Goal: Task Accomplishment & Management: Use online tool/utility

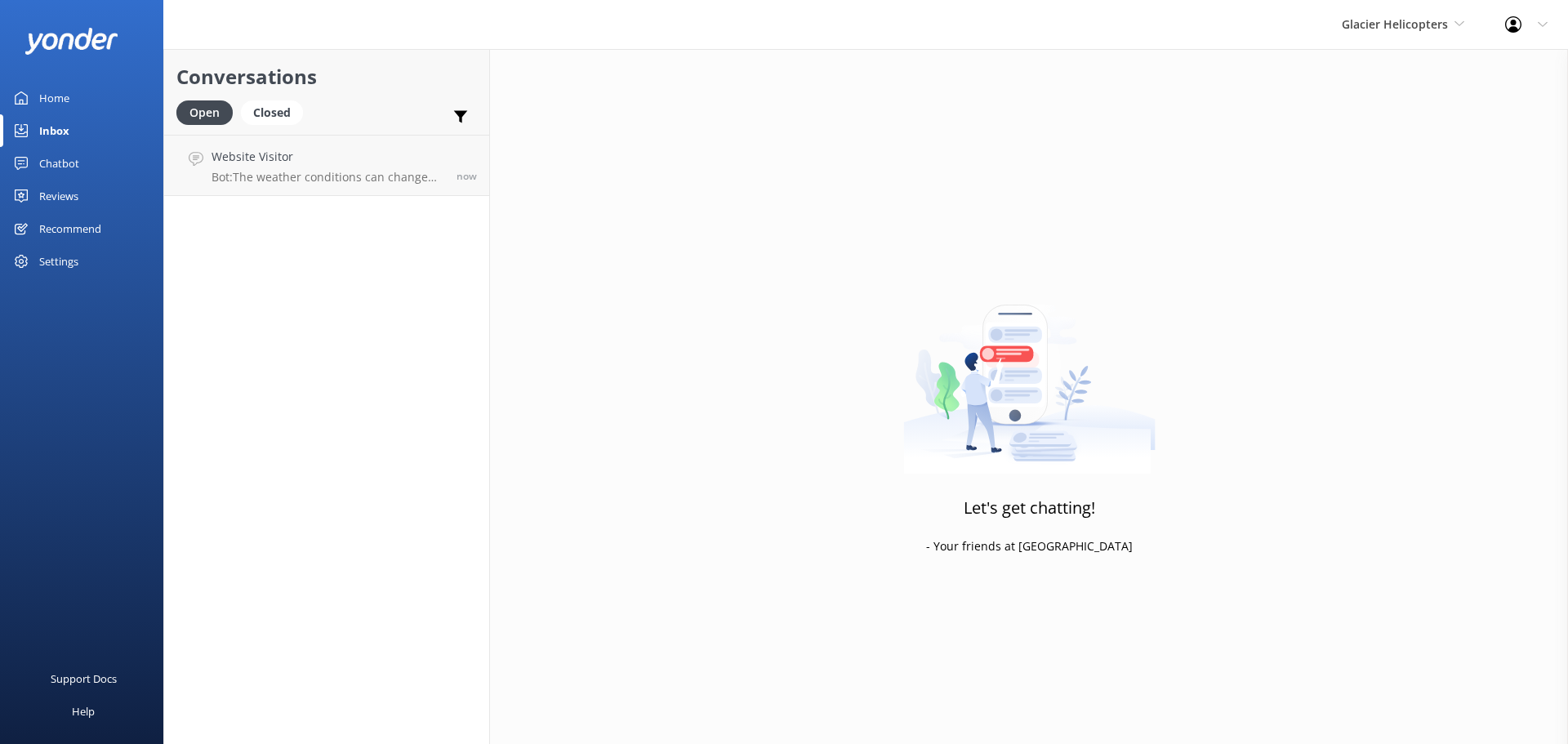
click at [349, 164] on h4 "Website Visitor" at bounding box center [328, 157] width 233 height 18
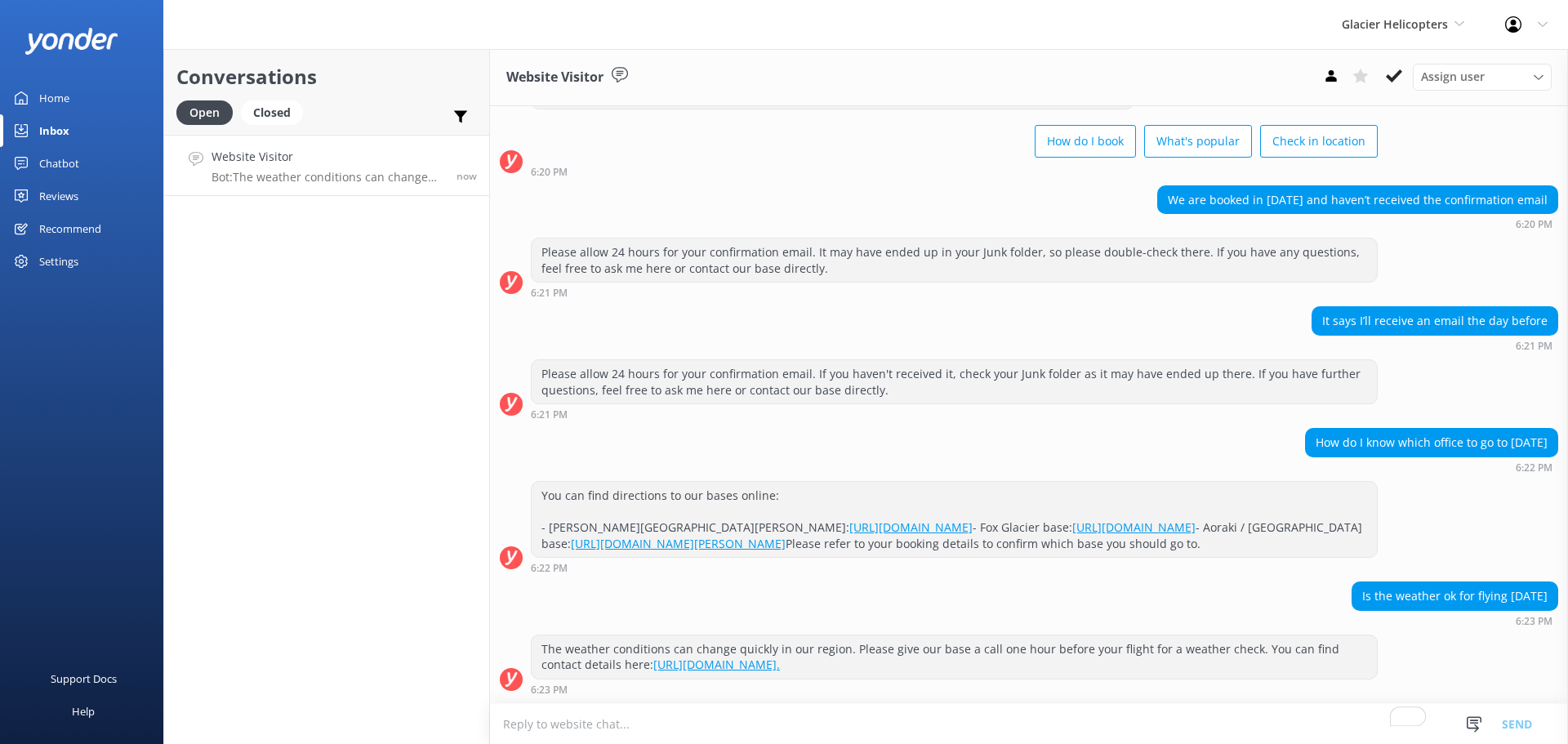
scroll to position [197, 0]
click at [1384, 73] on button at bounding box center [1394, 76] width 30 height 25
click at [1384, 28] on span "Glacier Helicopters" at bounding box center [1394, 25] width 106 height 16
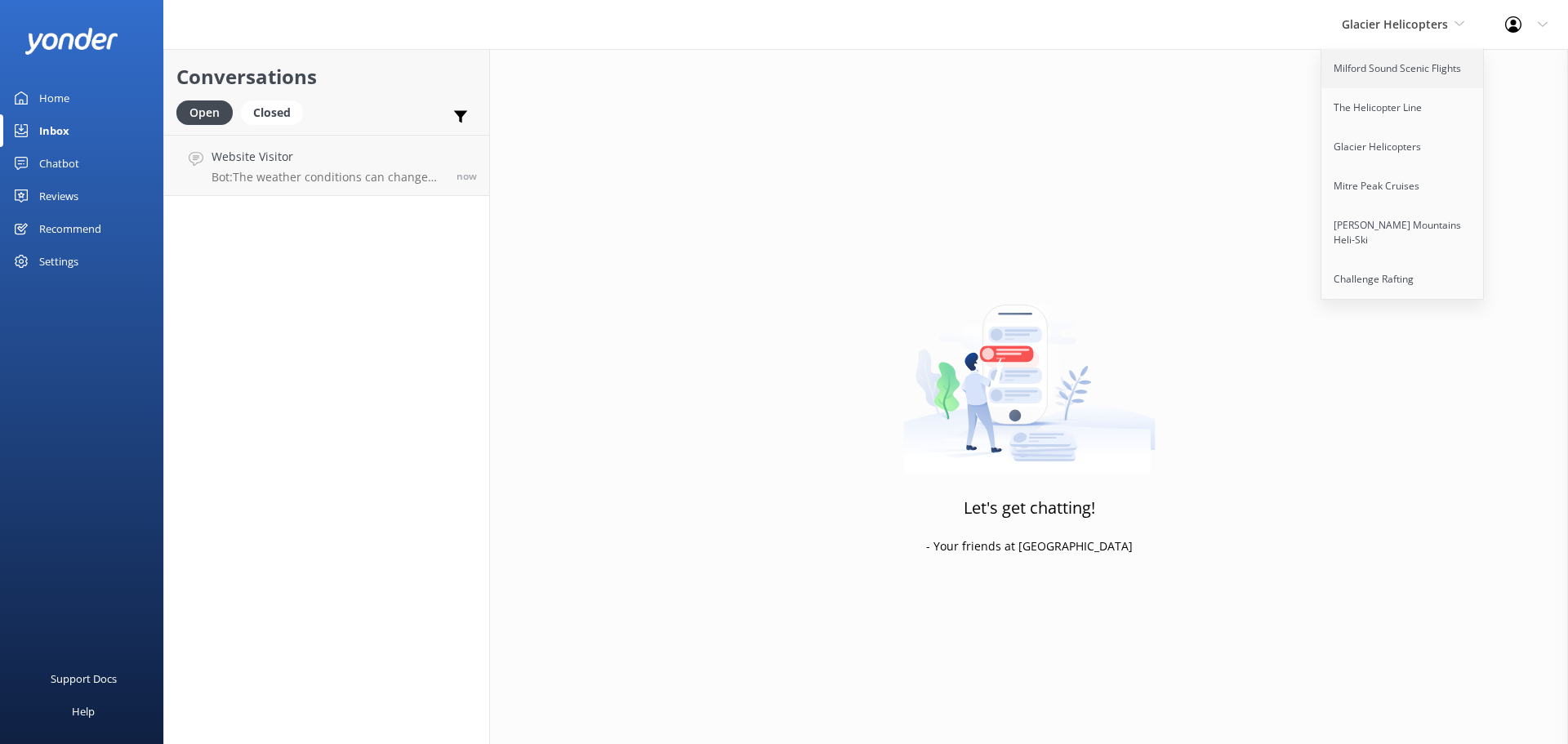
click at [1382, 61] on link "Milford Sound Scenic Flights" at bounding box center [1403, 68] width 163 height 39
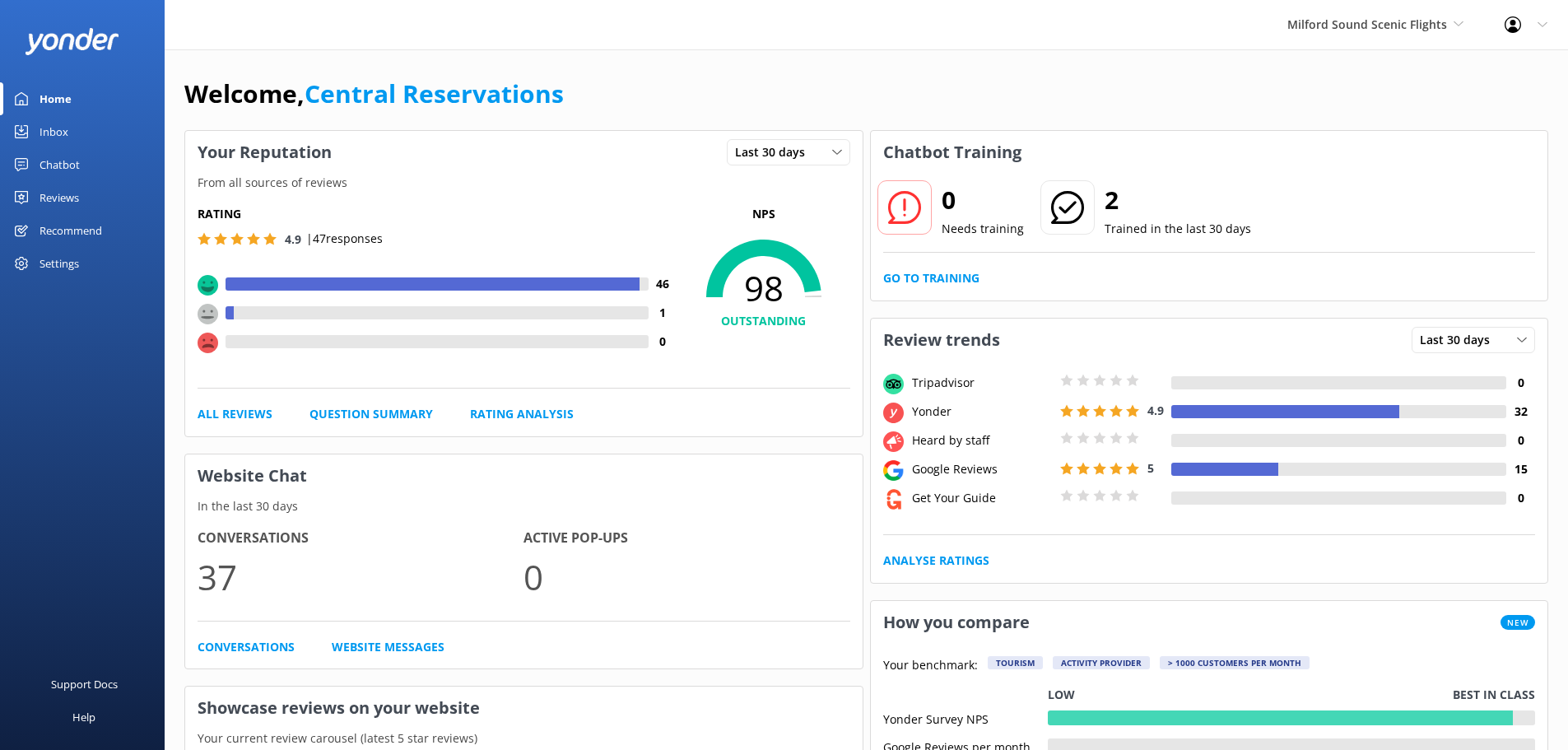
click at [79, 134] on link "Inbox" at bounding box center [82, 131] width 164 height 33
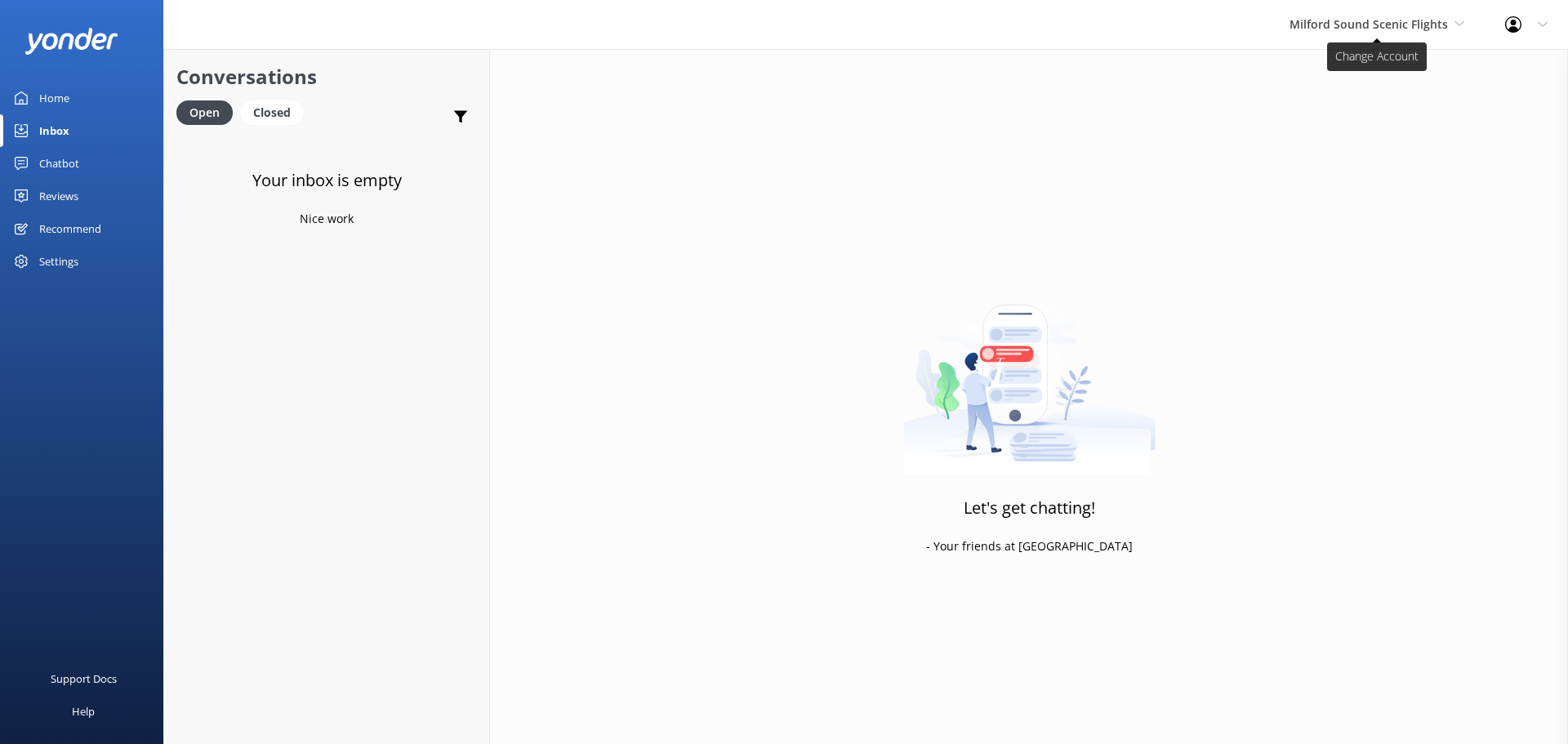
click at [1401, 22] on span "Milford Sound Scenic Flights" at bounding box center [1369, 25] width 159 height 16
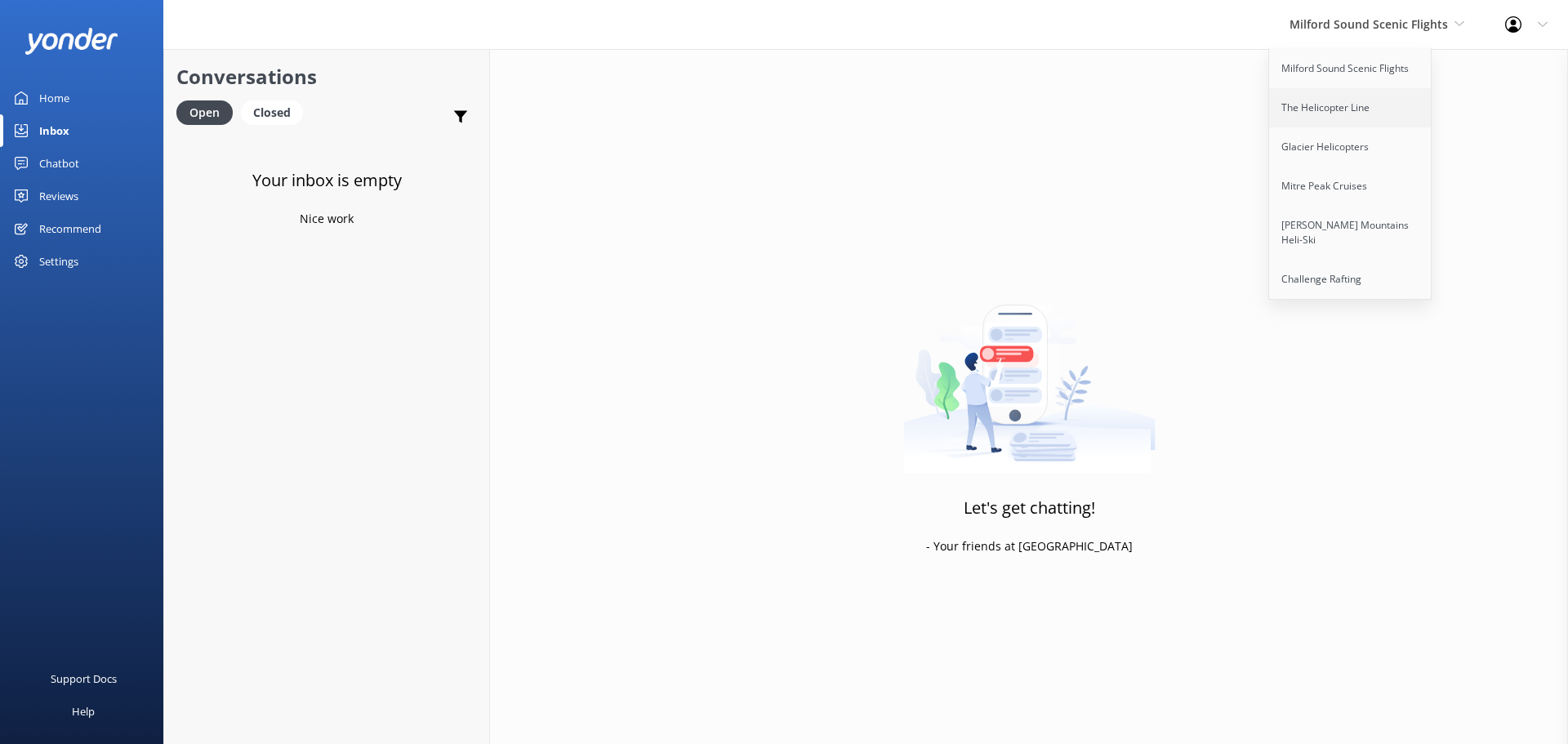
click at [1363, 98] on link "The Helicopter Line" at bounding box center [1351, 108] width 163 height 39
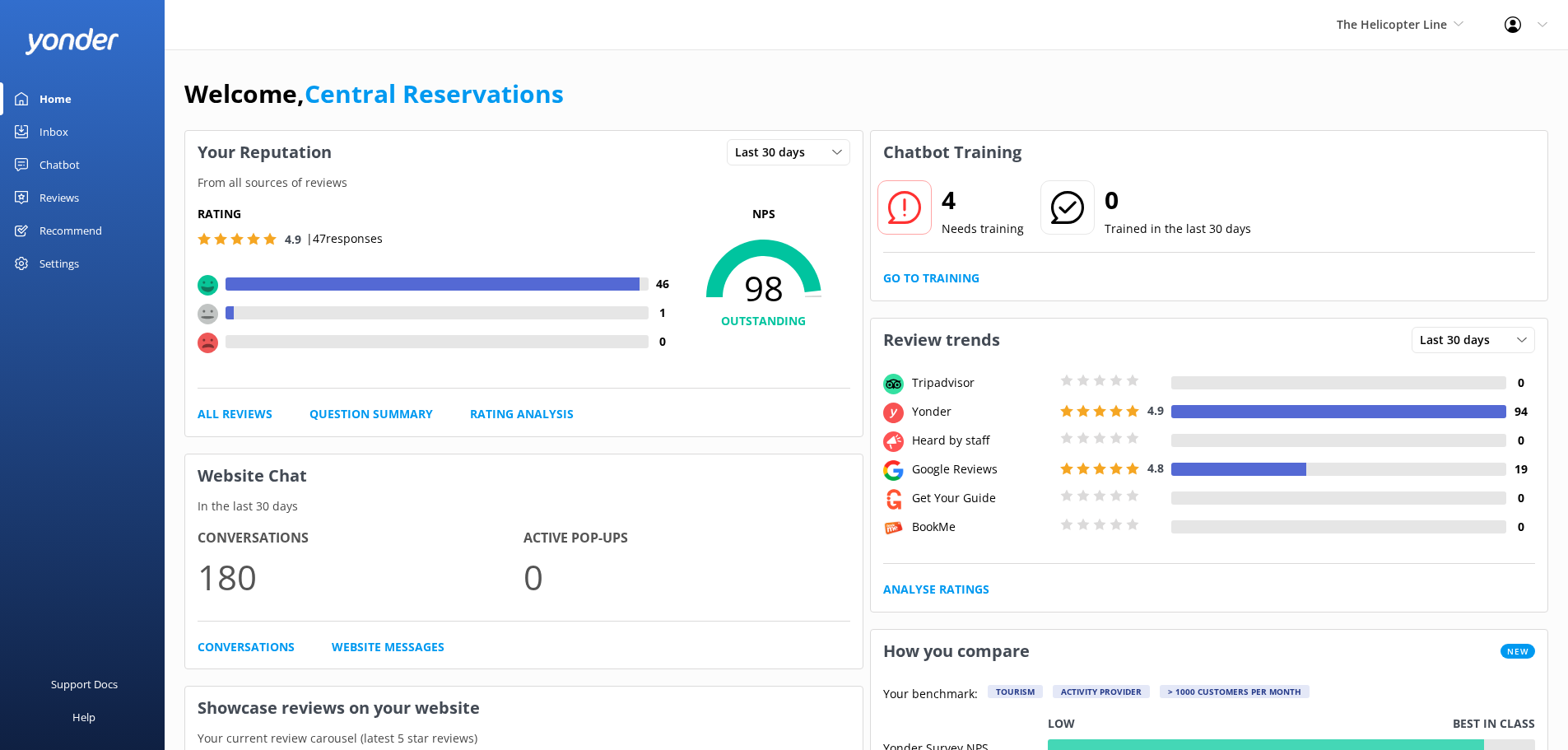
click at [66, 131] on div "Inbox" at bounding box center [54, 131] width 29 height 33
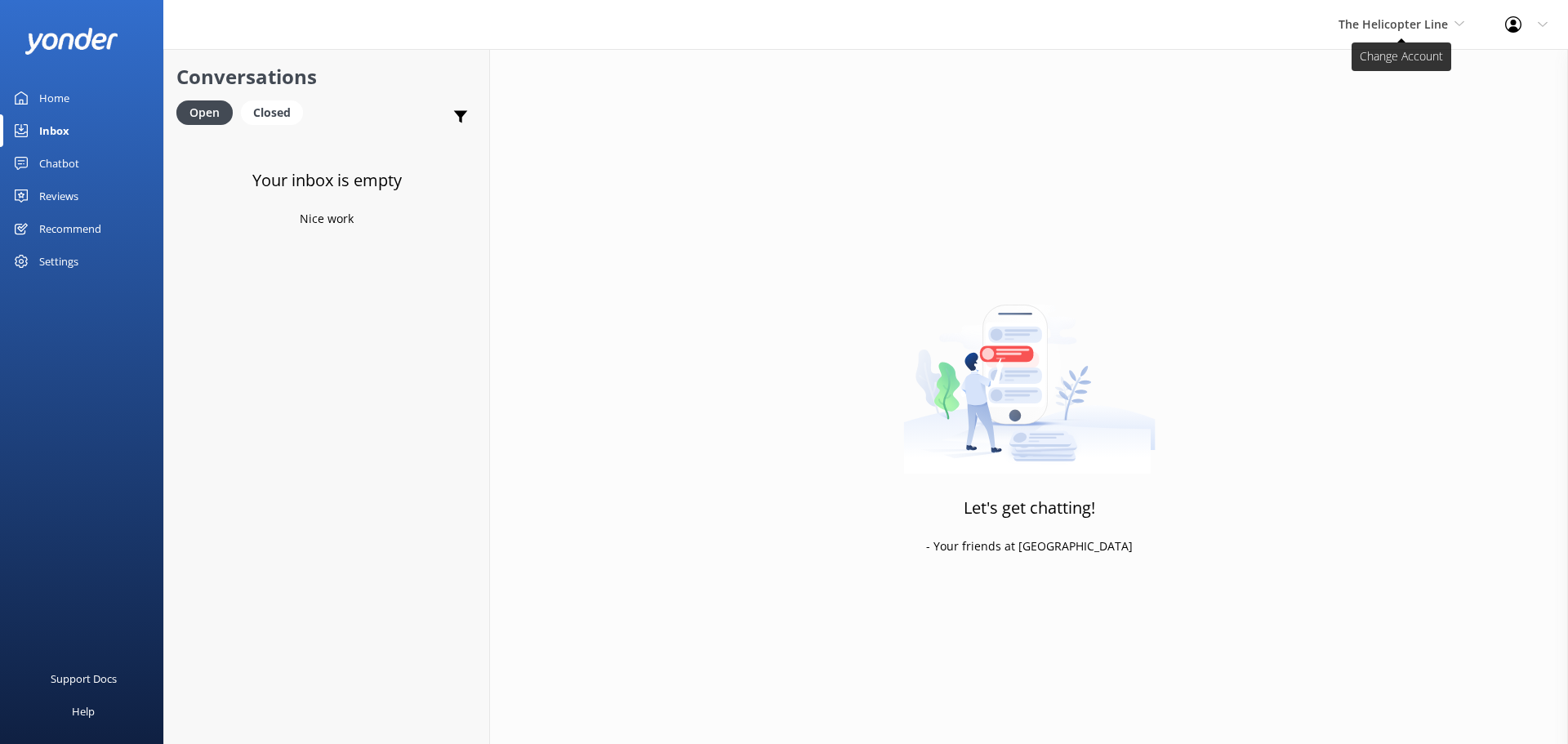
click at [1415, 22] on span "The Helicopter Line" at bounding box center [1394, 25] width 110 height 16
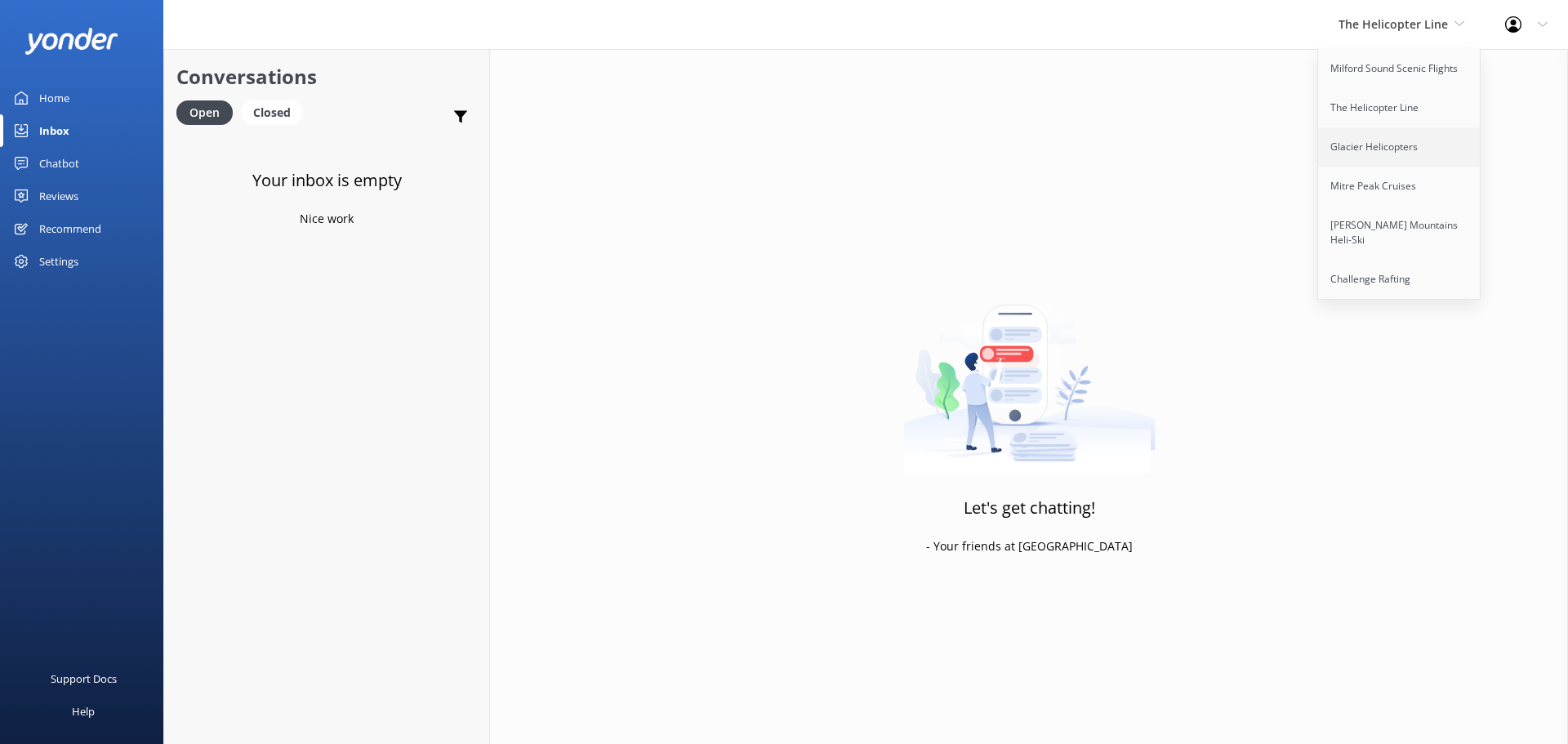
click at [1364, 135] on link "Glacier Helicopters" at bounding box center [1400, 146] width 163 height 39
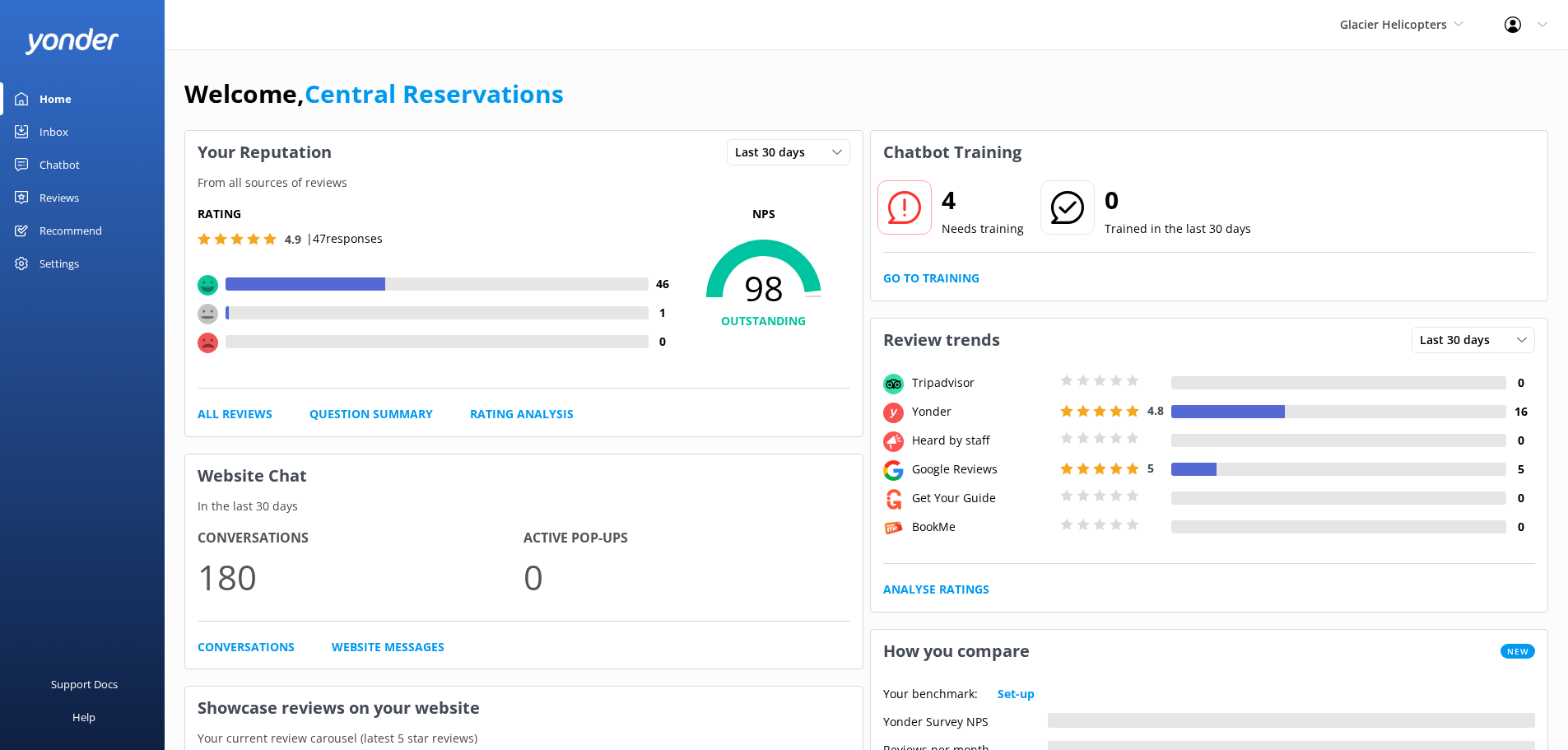
click at [1428, 4] on div "Glacier Helicopters Milford Sound Scenic Flights The Helicopter Line Glacier He…" at bounding box center [1402, 25] width 164 height 49
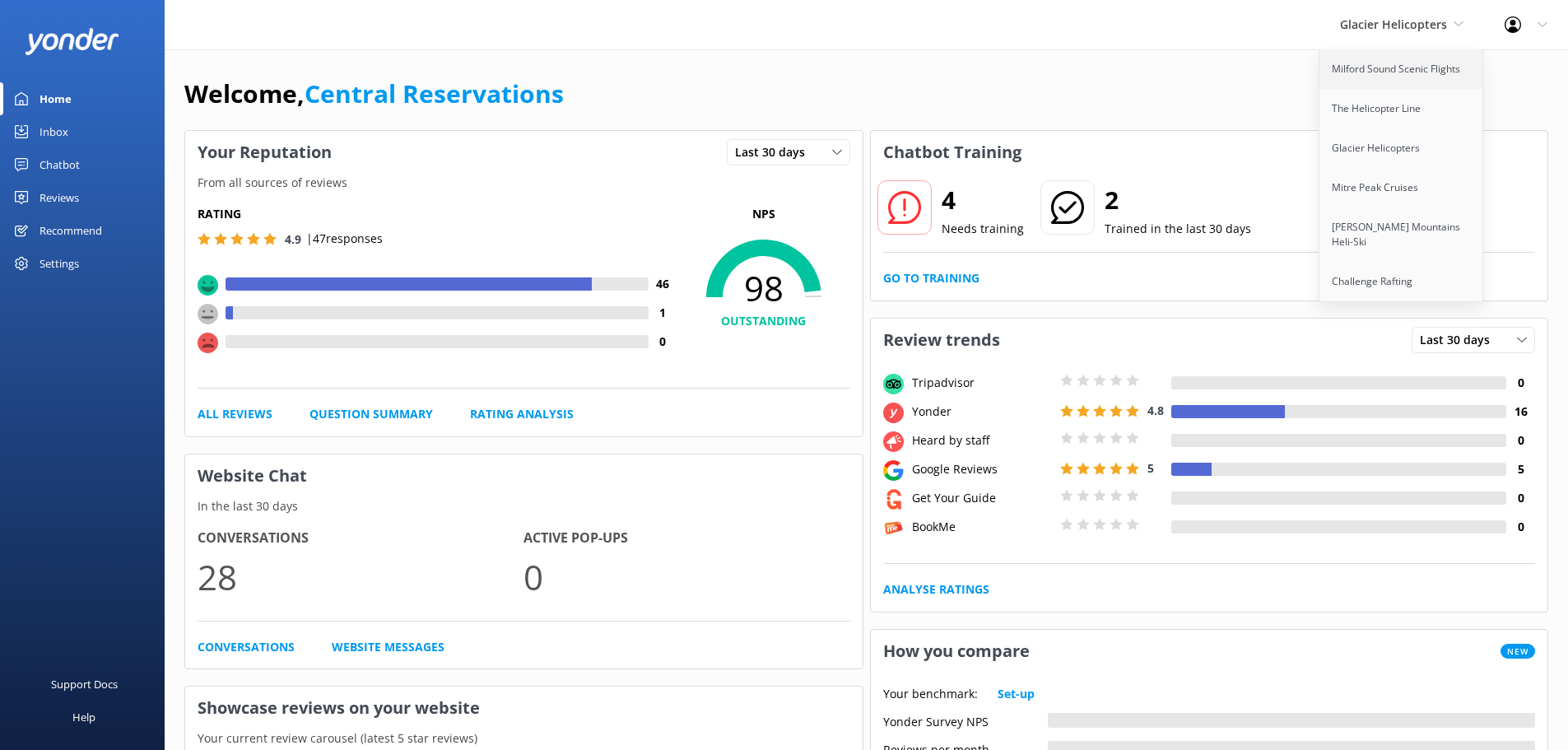
click at [1400, 57] on link "Milford Sound Scenic Flights" at bounding box center [1402, 69] width 164 height 40
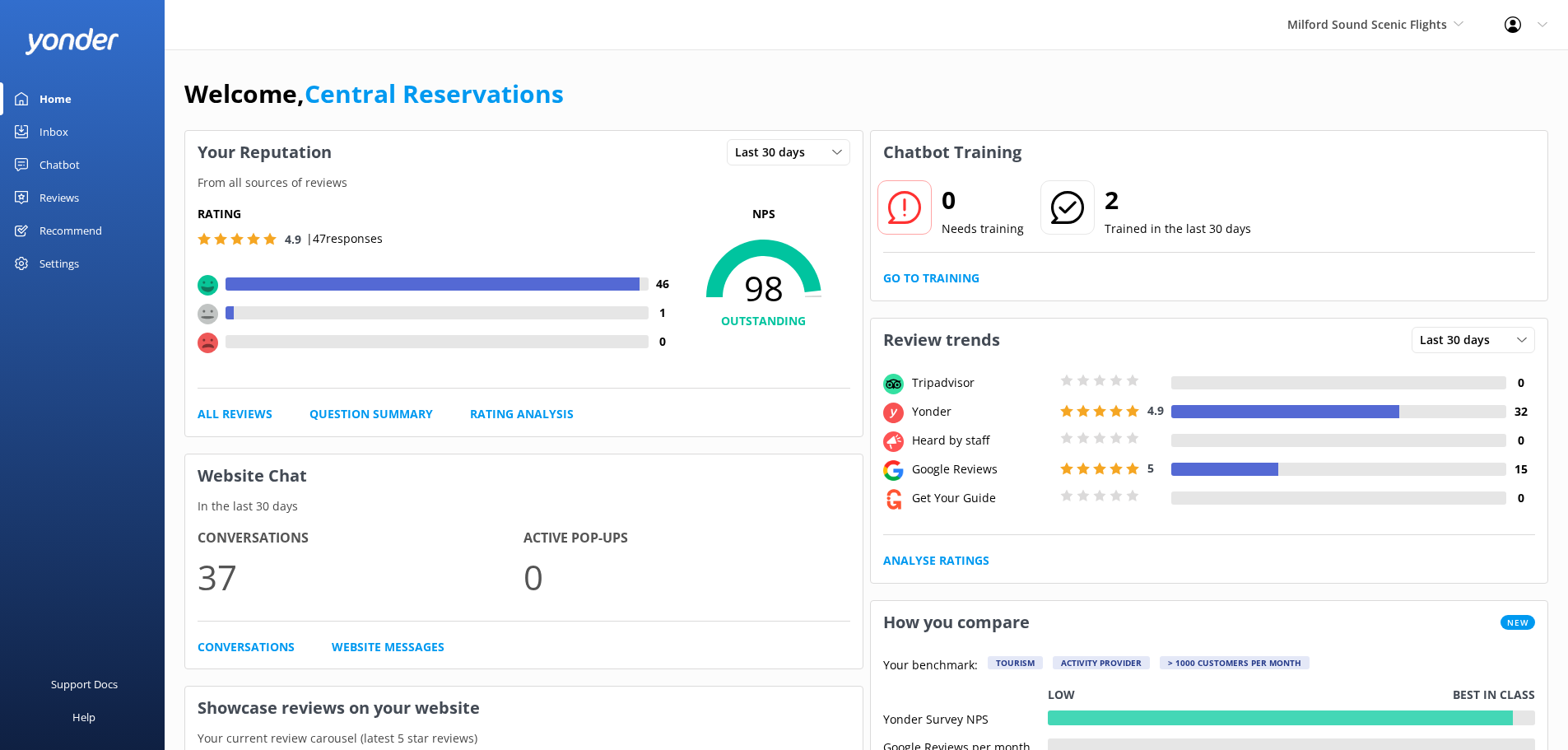
click at [48, 126] on div "Inbox" at bounding box center [54, 131] width 29 height 33
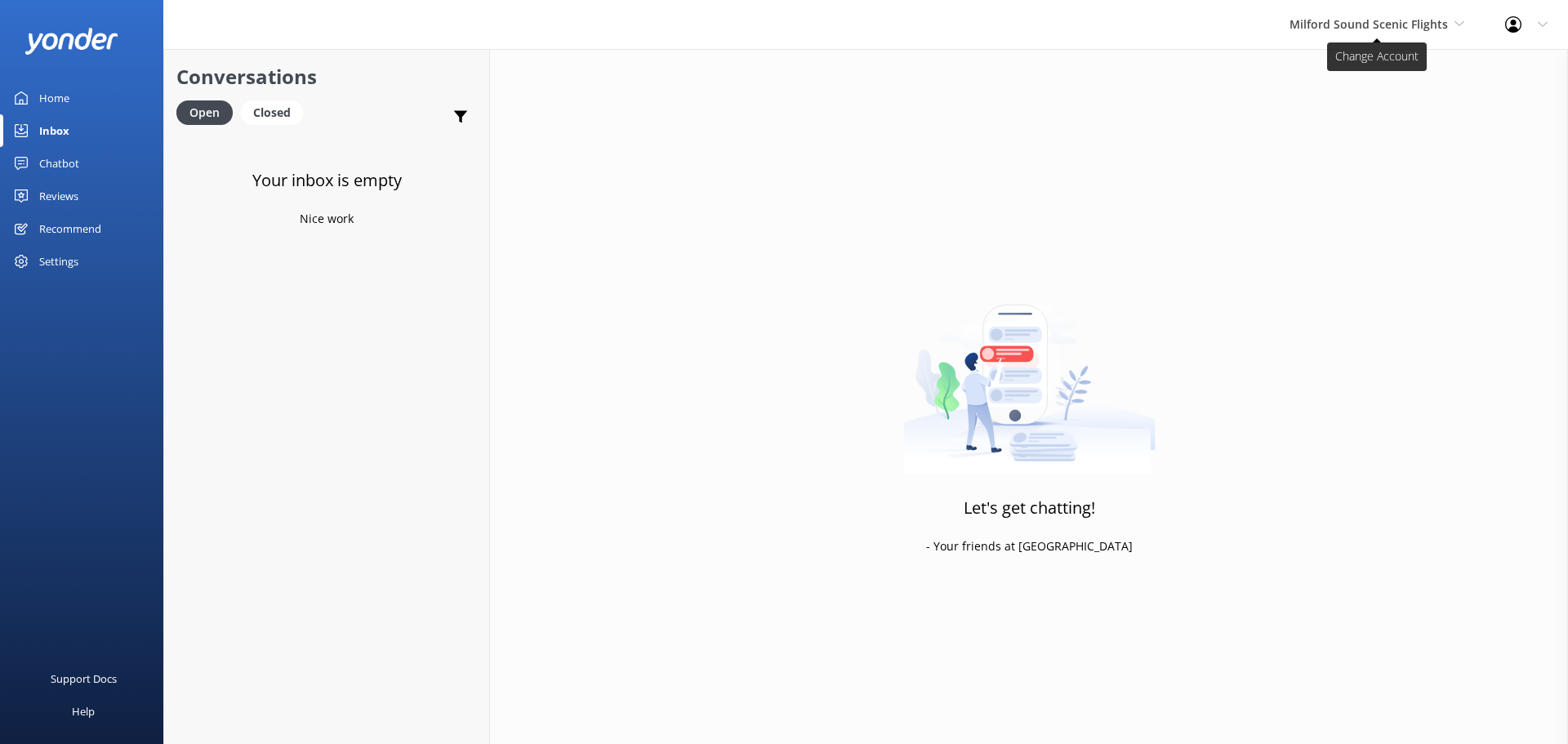
click at [1337, 19] on span "Milford Sound Scenic Flights" at bounding box center [1369, 25] width 159 height 16
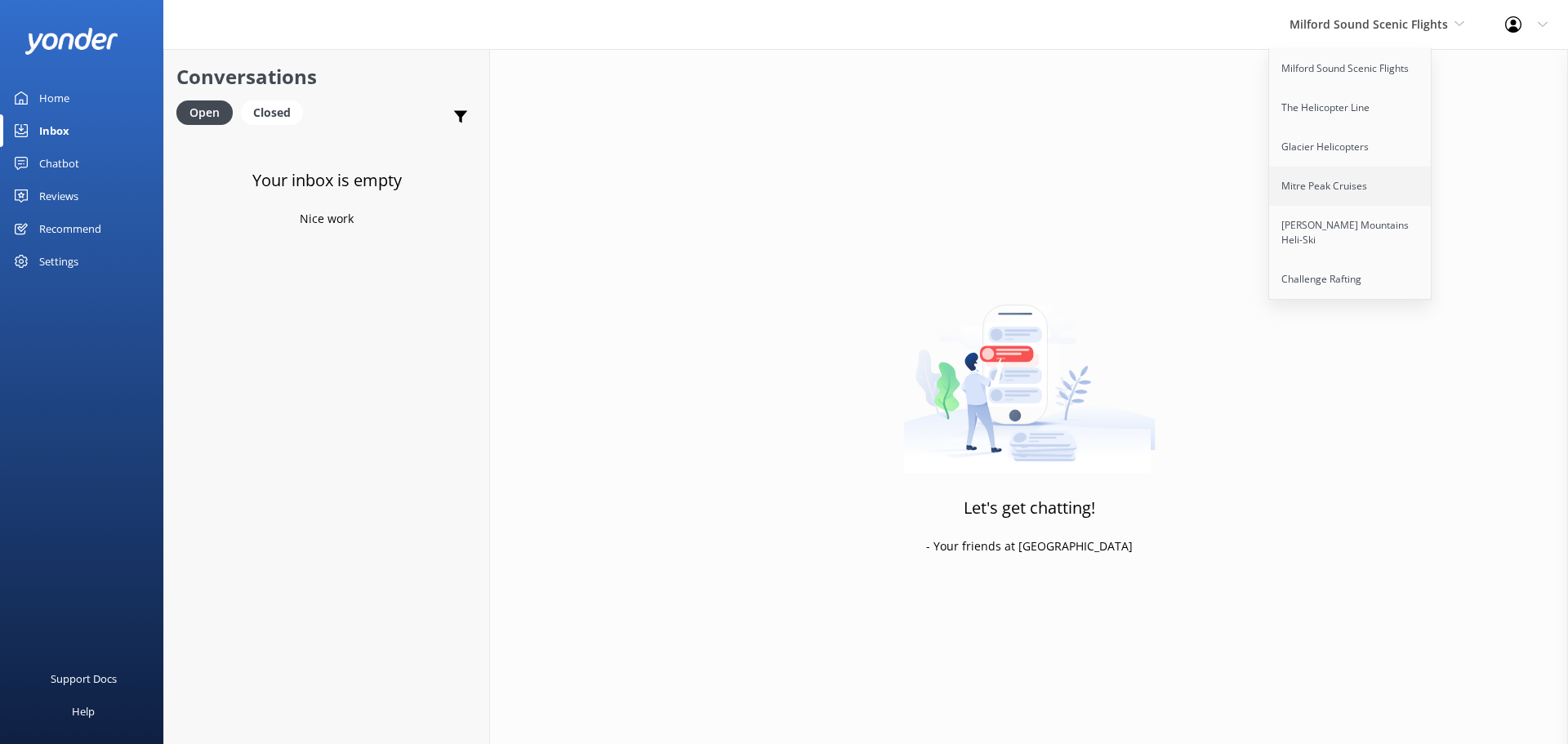
click at [1356, 178] on link "Mitre Peak Cruises" at bounding box center [1351, 186] width 163 height 39
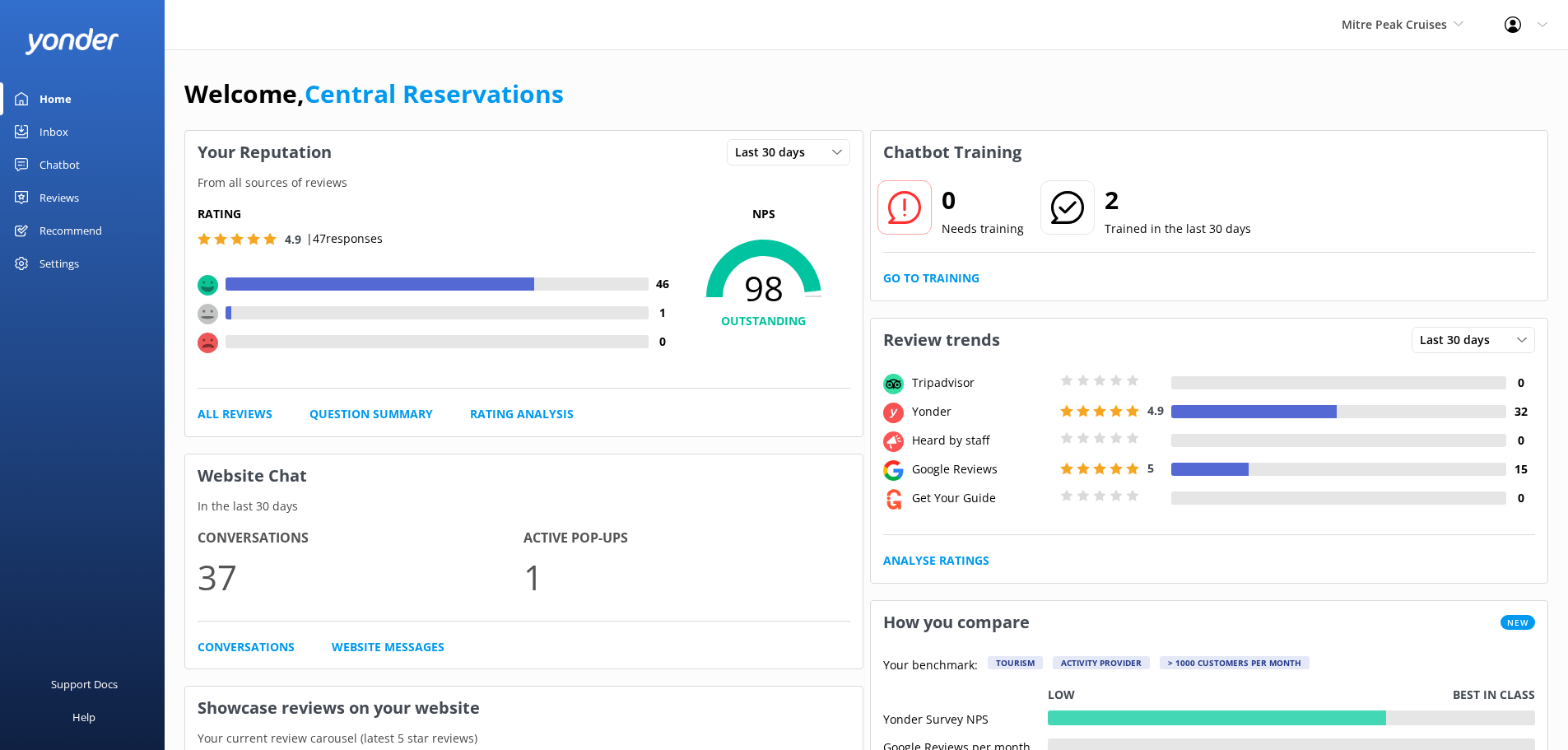
click at [60, 125] on div "Inbox" at bounding box center [54, 131] width 29 height 33
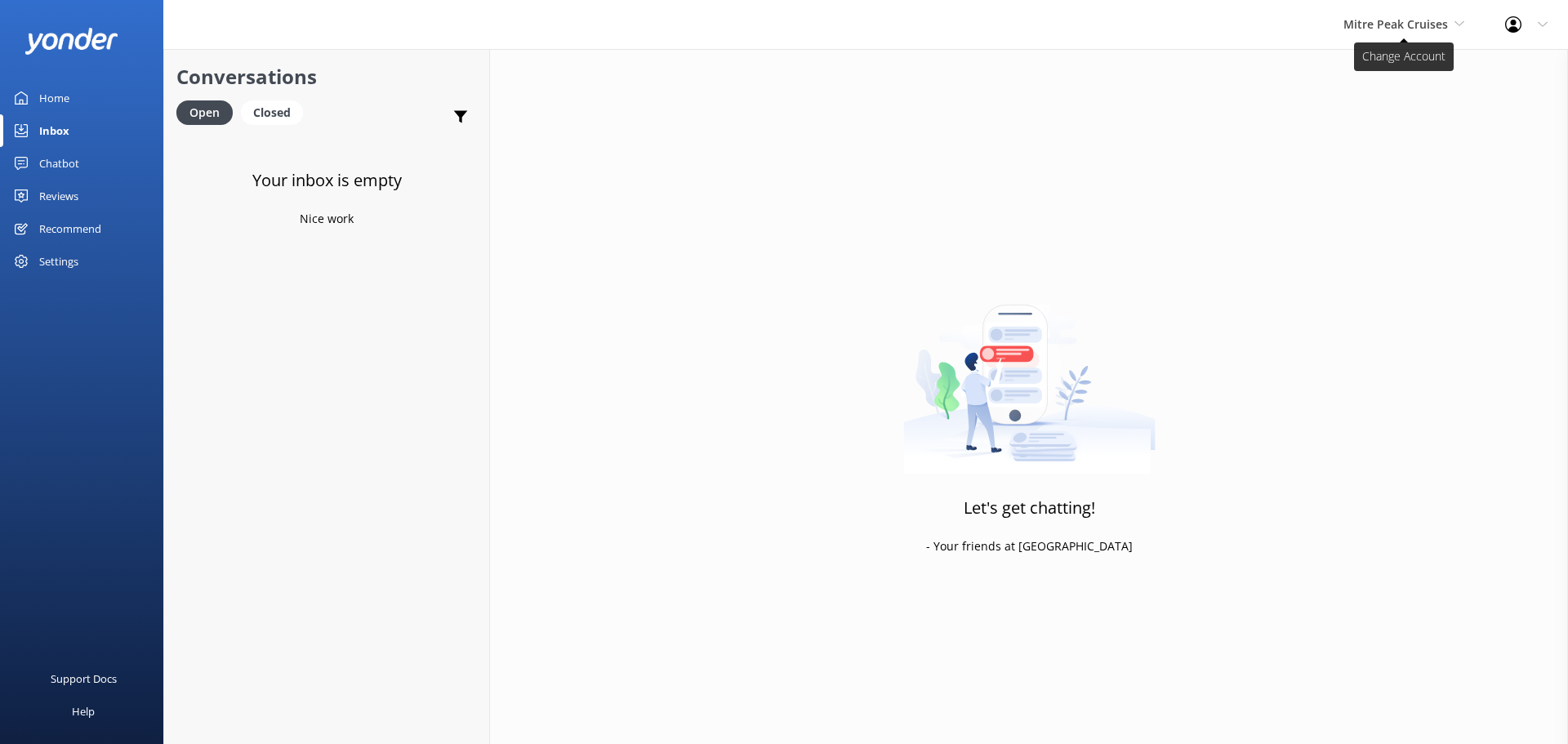
click at [1376, 18] on span "Mitre Peak Cruises" at bounding box center [1395, 25] width 104 height 16
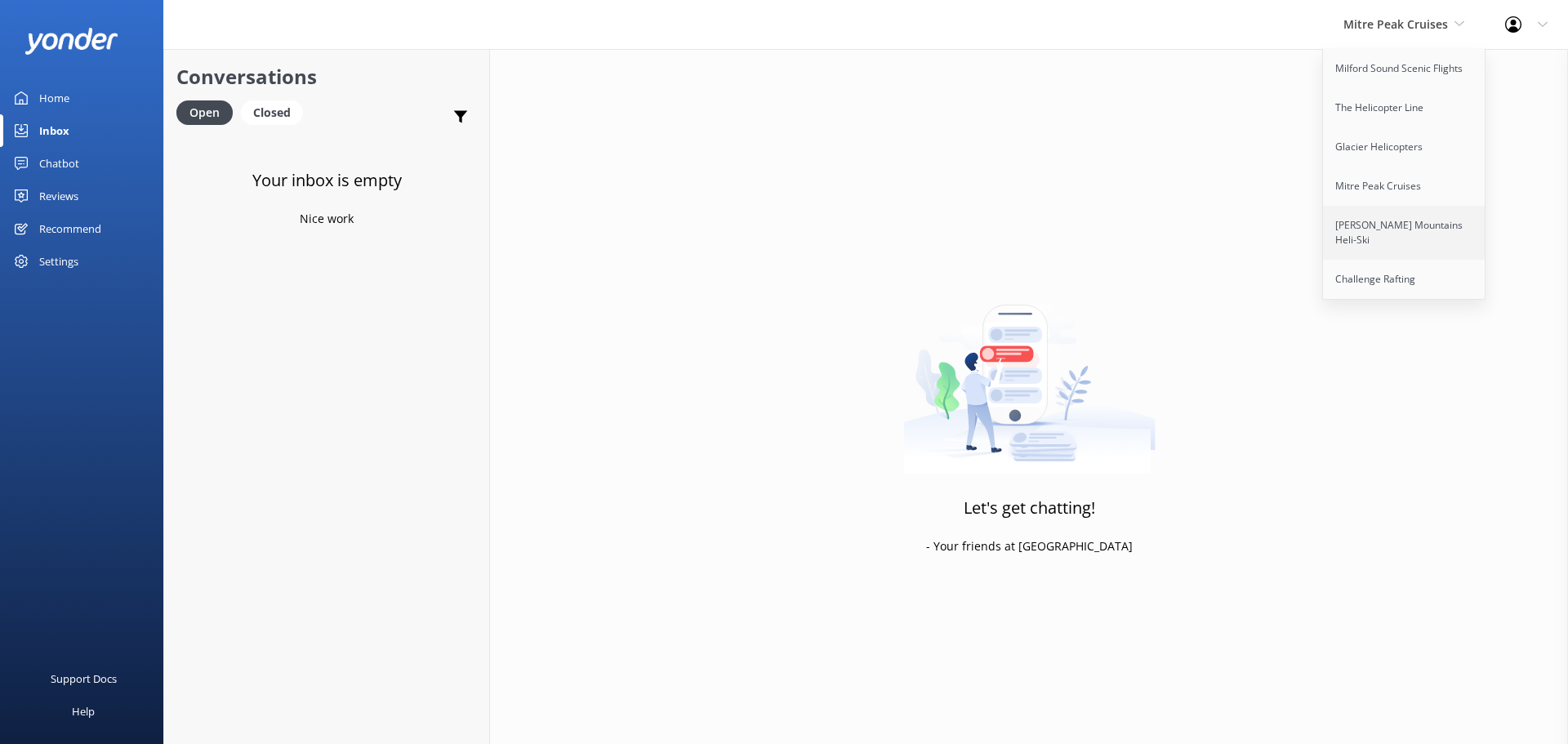
click at [1387, 230] on link "[PERSON_NAME] Mountains Heli-Ski" at bounding box center [1405, 233] width 163 height 54
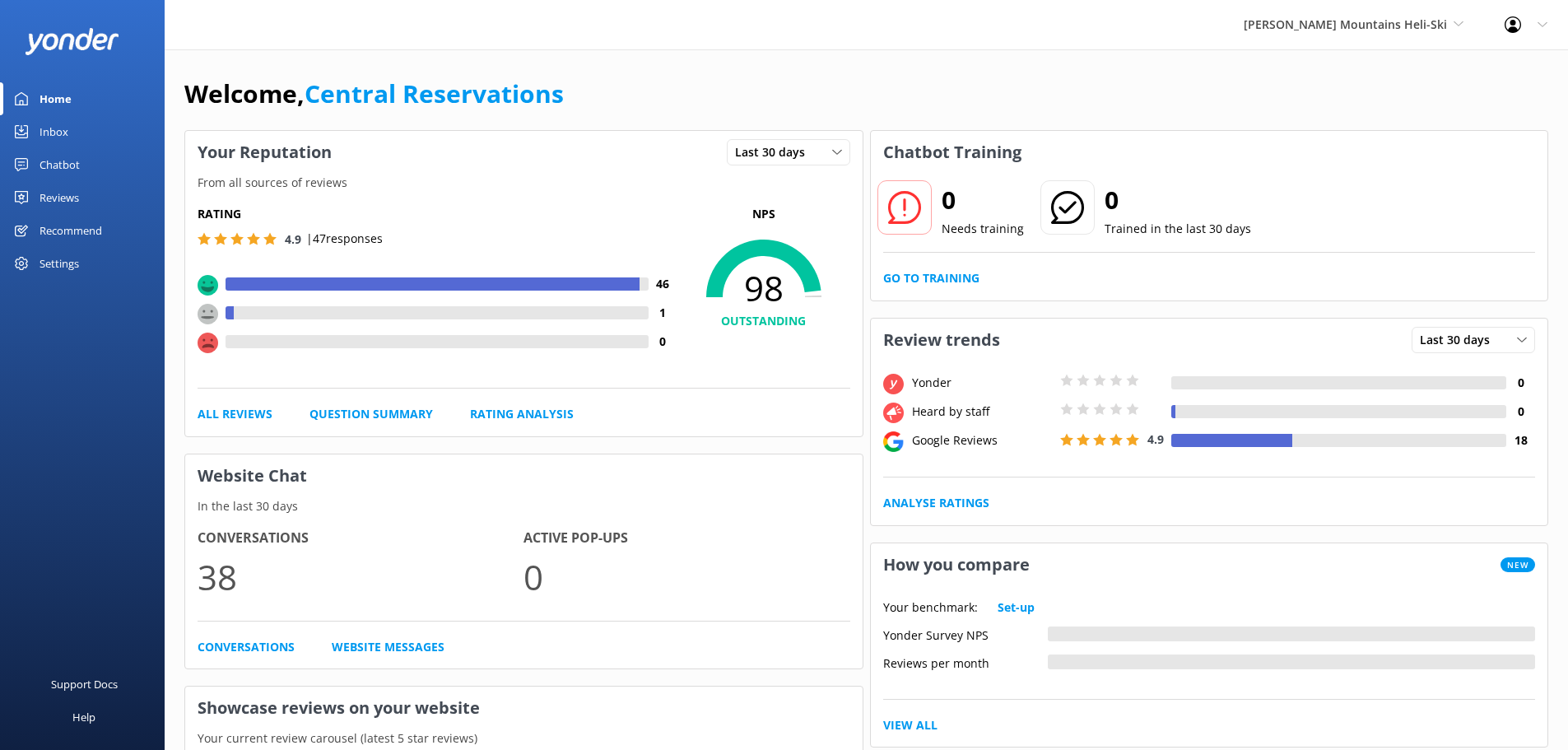
click at [57, 124] on div "Inbox" at bounding box center [54, 131] width 29 height 33
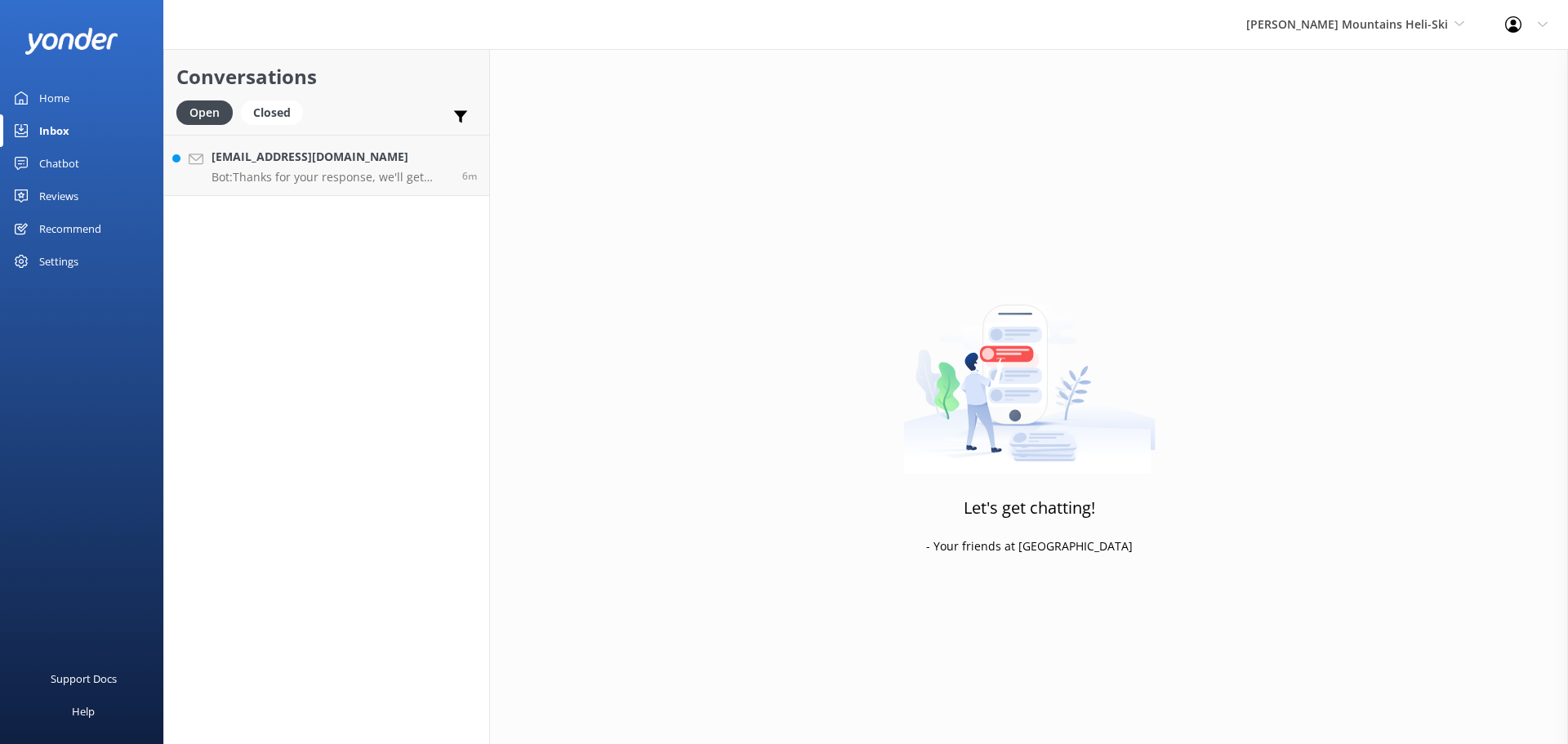
click at [317, 198] on div "Conversations Open Closed Important Assigned to me Unassigned mmassie@aionheadw…" at bounding box center [326, 396] width 327 height 695
click at [323, 190] on link "mmassie@aionheadwear.com Bot: Thanks for your response, we'll get back to you a…" at bounding box center [326, 166] width 325 height 61
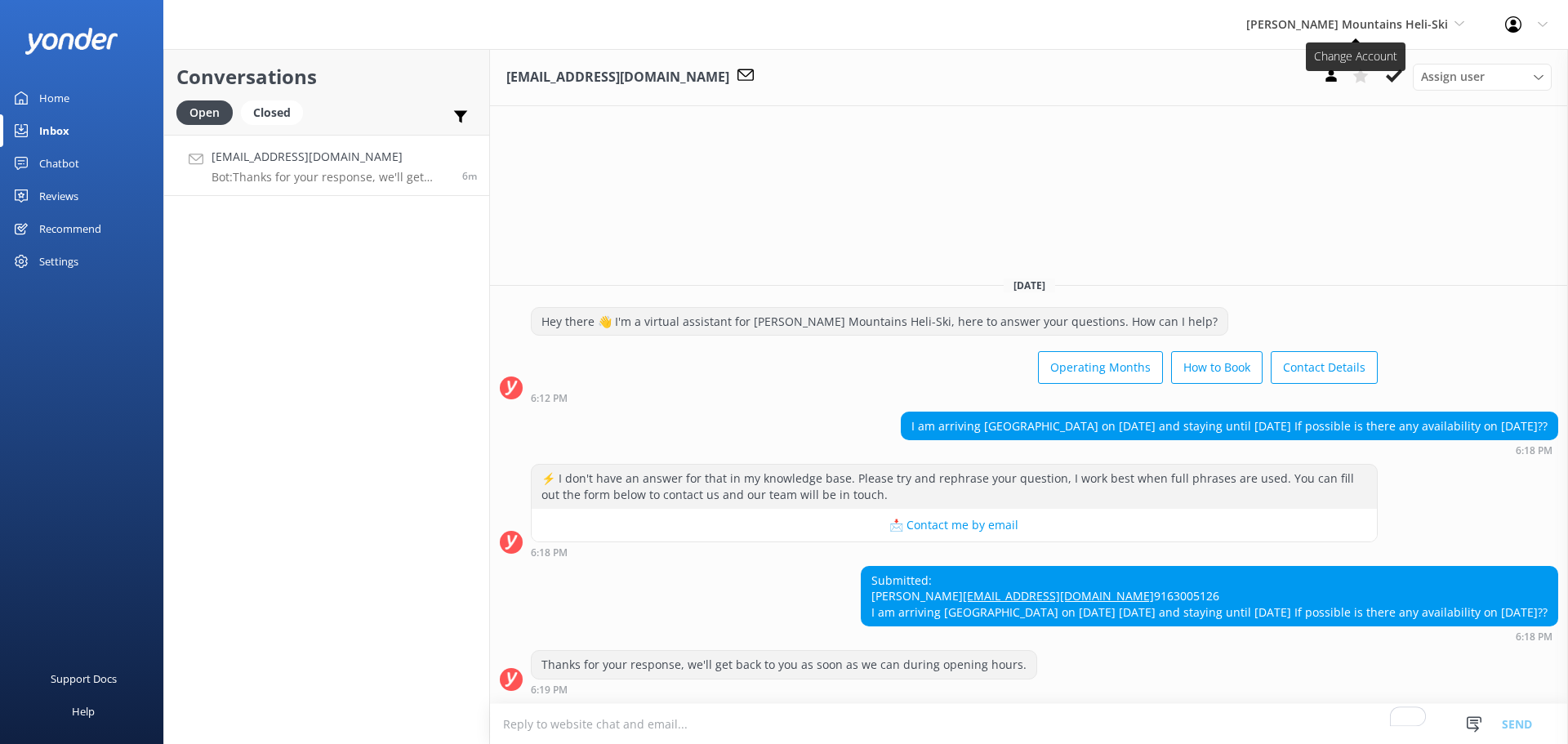
click at [1401, 29] on span "[PERSON_NAME] Mountains Heli-Ski" at bounding box center [1347, 25] width 202 height 16
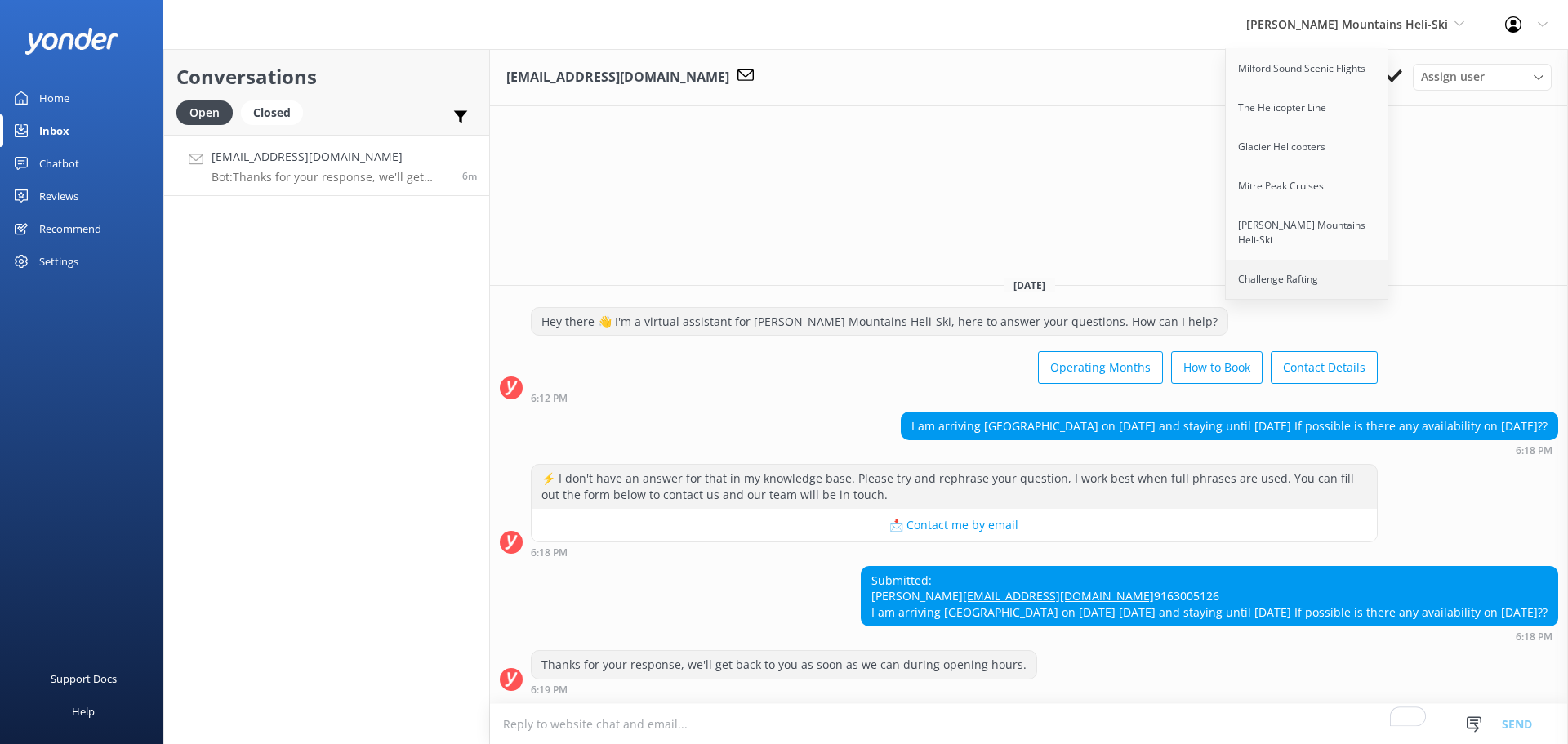
click at [1357, 261] on link "Challenge Rafting" at bounding box center [1308, 279] width 163 height 39
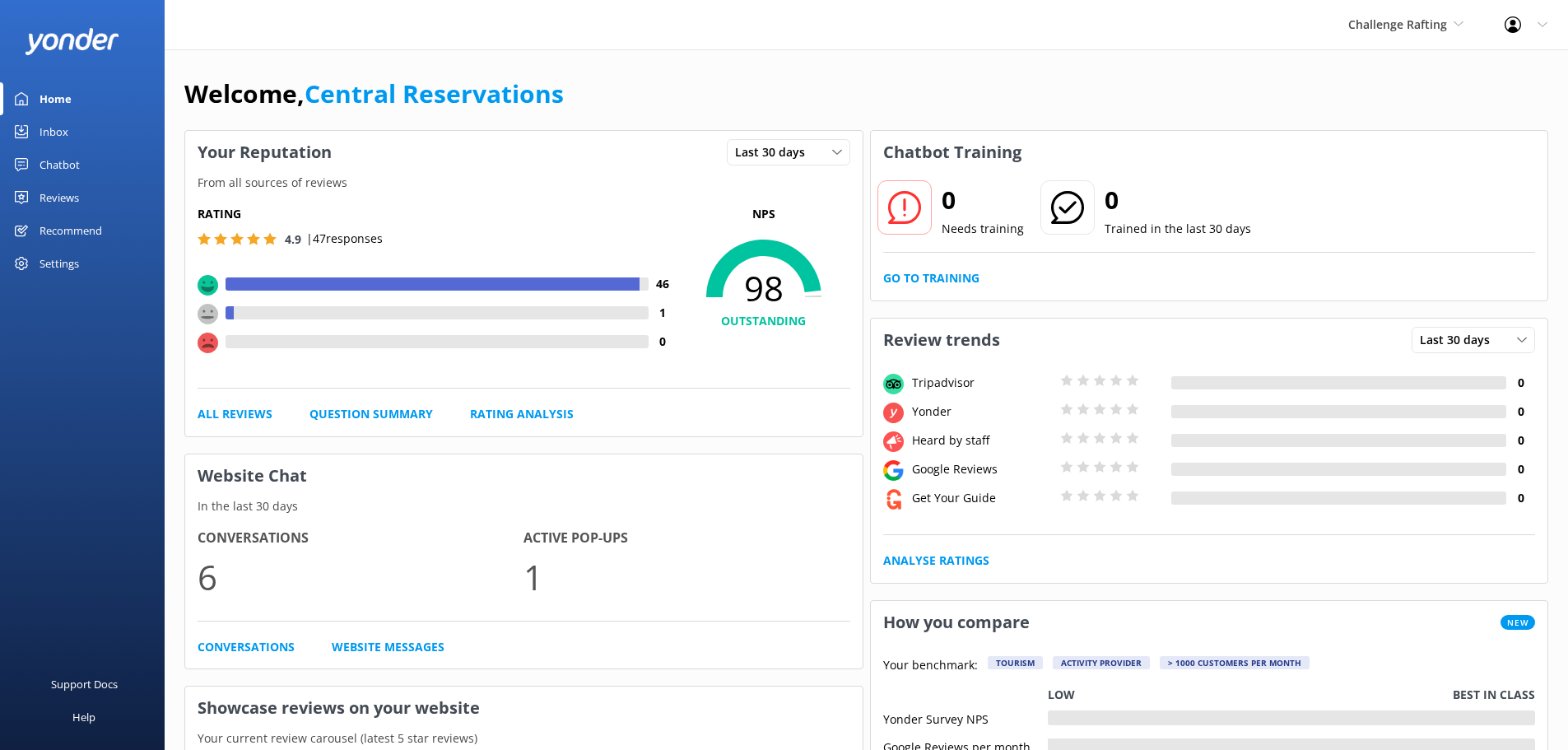
click at [71, 134] on link "Inbox" at bounding box center [82, 131] width 164 height 33
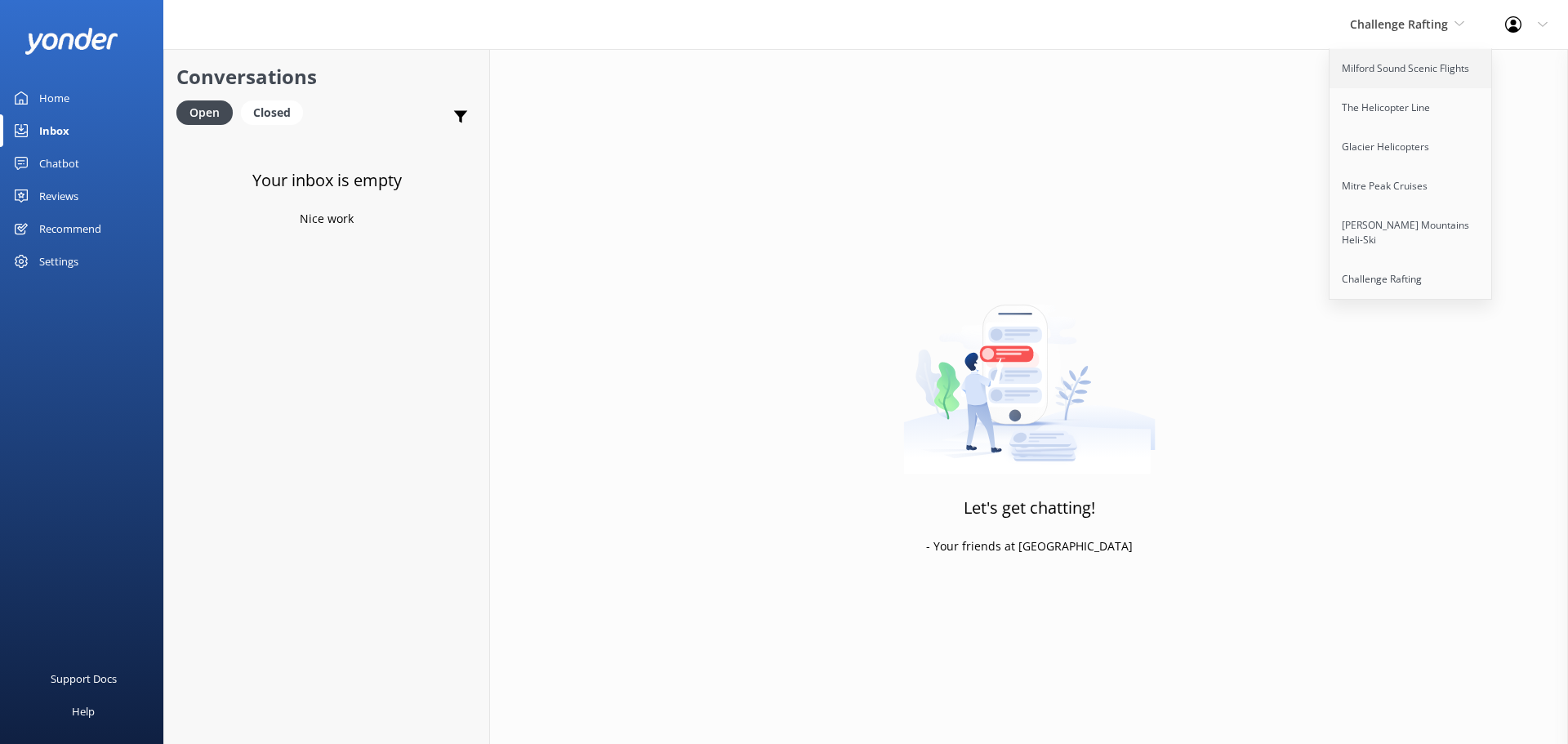
drag, startPoint x: 0, startPoint y: 0, endPoint x: 1402, endPoint y: 66, distance: 1403.6
click at [1402, 66] on link "Milford Sound Scenic Flights" at bounding box center [1411, 68] width 163 height 39
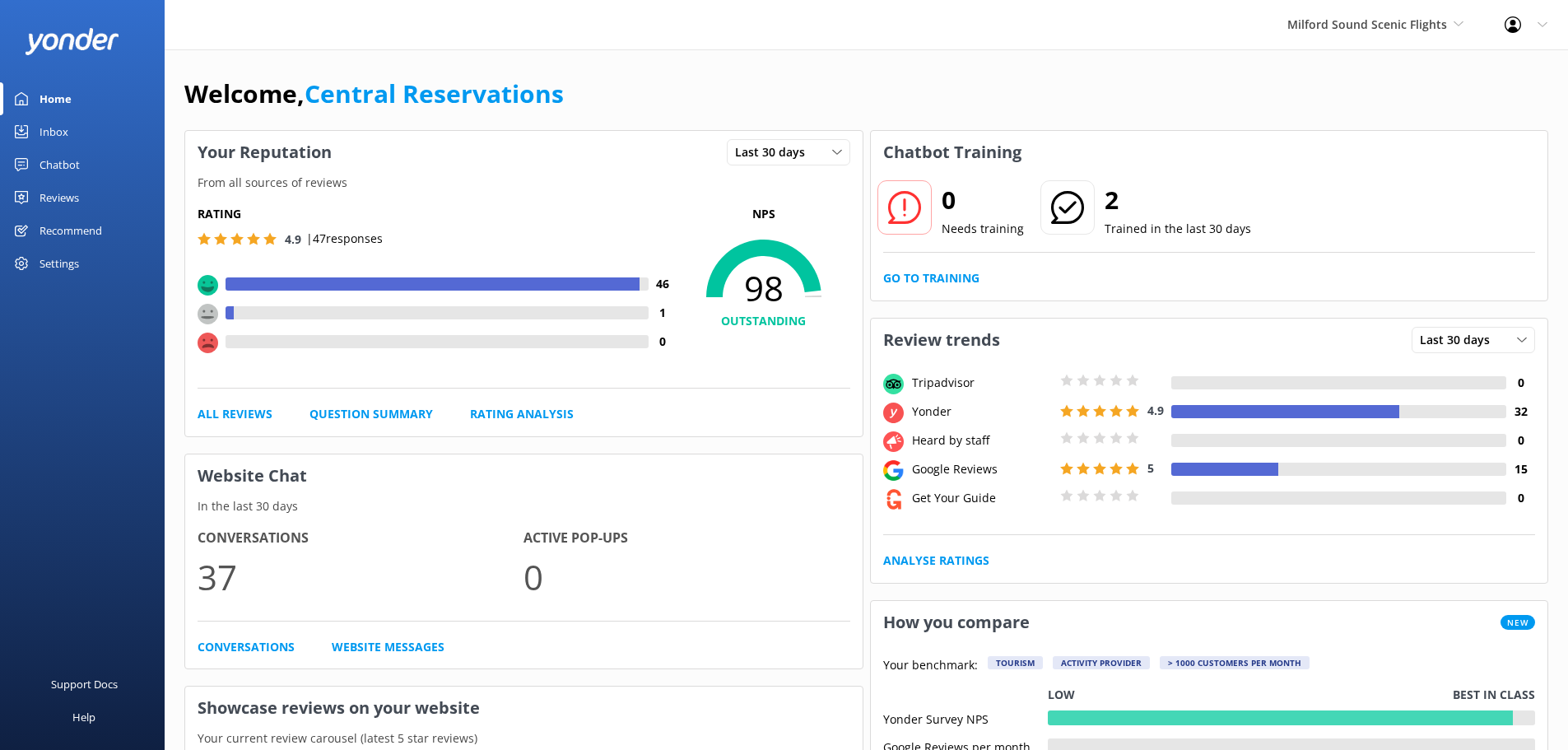
click at [91, 135] on link "Inbox" at bounding box center [82, 131] width 164 height 33
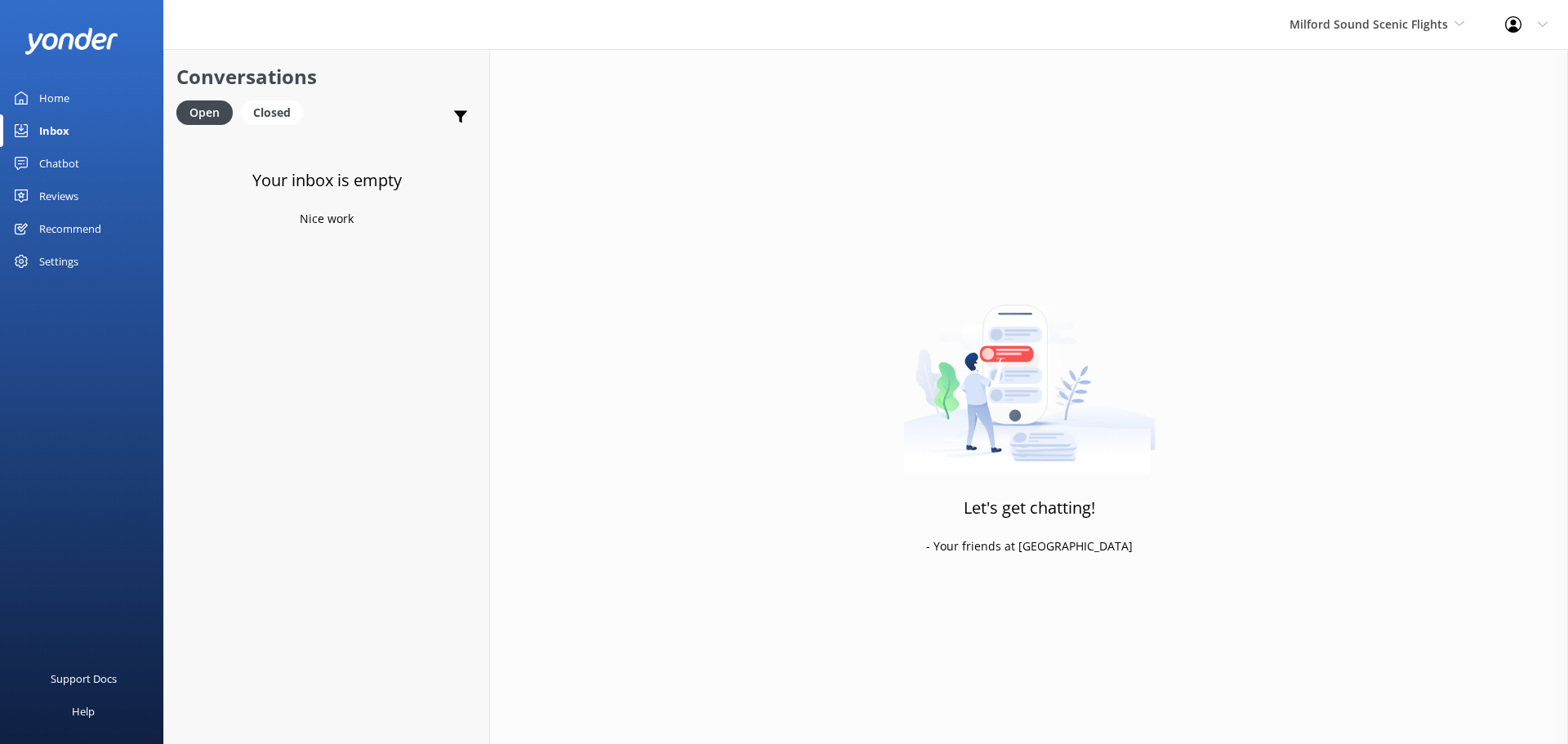
click at [1361, 11] on div "Milford Sound Scenic Flights [GEOGRAPHIC_DATA] Scenic Flights The Helicopter Li…" at bounding box center [1377, 25] width 216 height 49
click at [1380, 110] on link "The Helicopter Line" at bounding box center [1351, 108] width 163 height 39
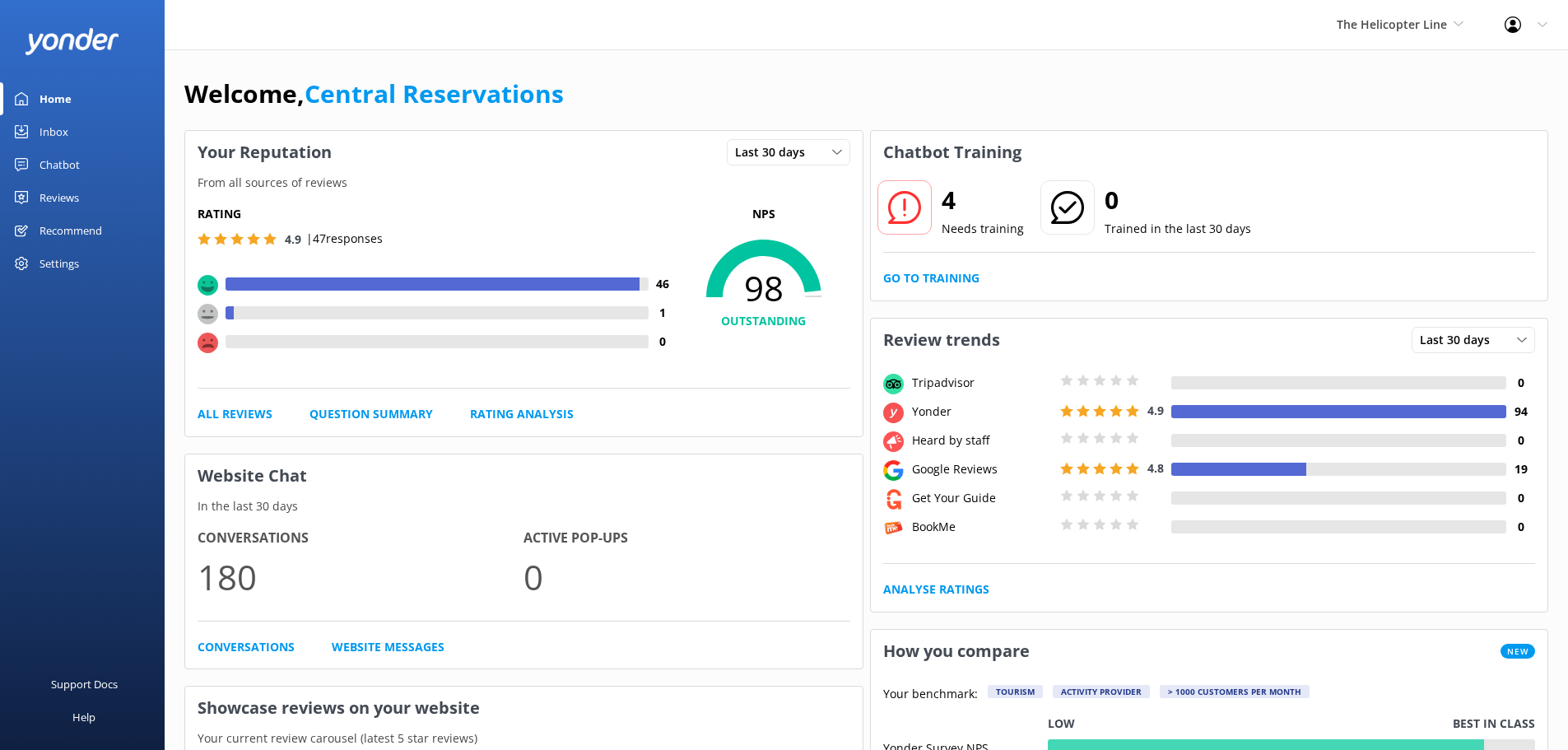
click at [44, 135] on div "Inbox" at bounding box center [54, 131] width 29 height 33
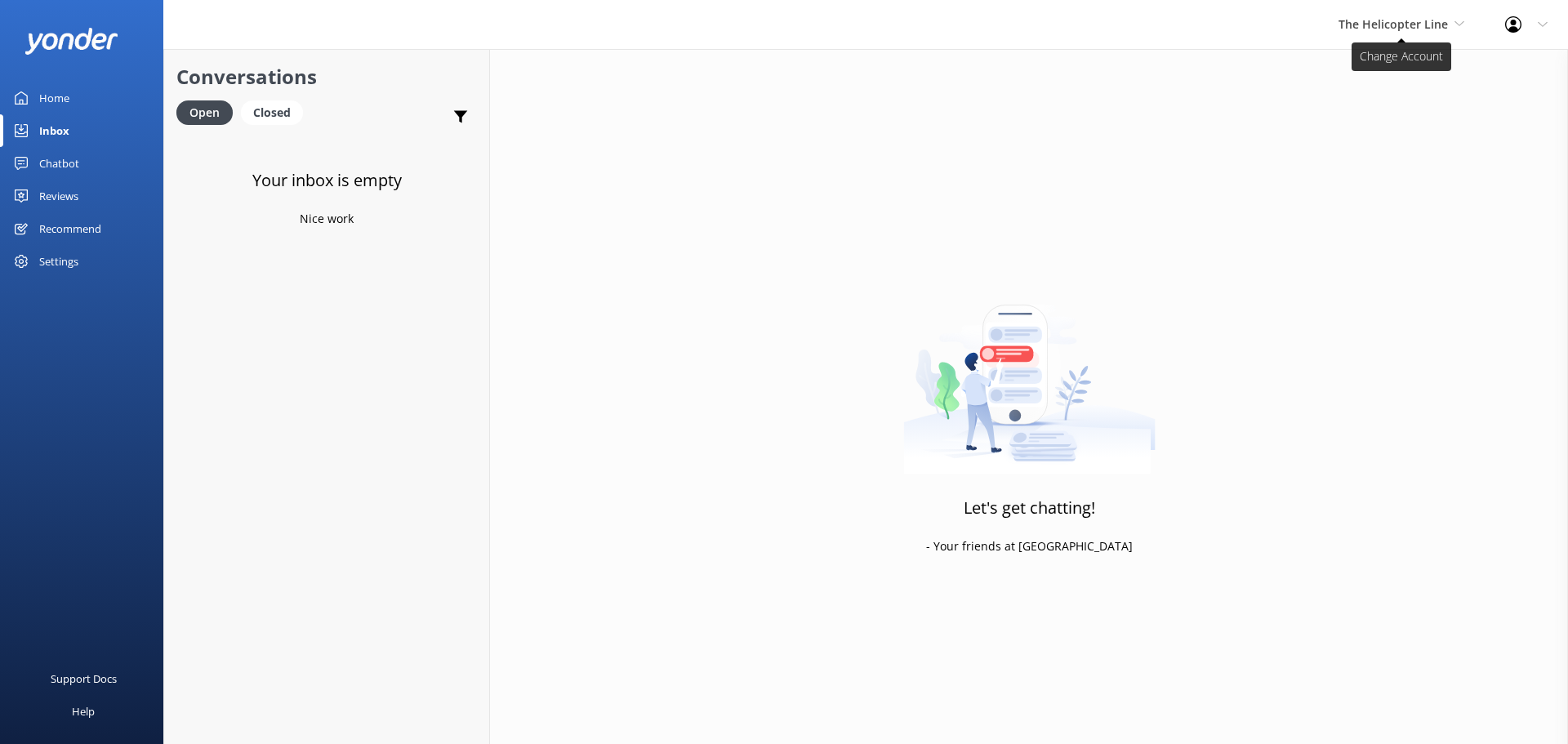
click at [1410, 20] on span "The Helicopter Line" at bounding box center [1394, 25] width 110 height 16
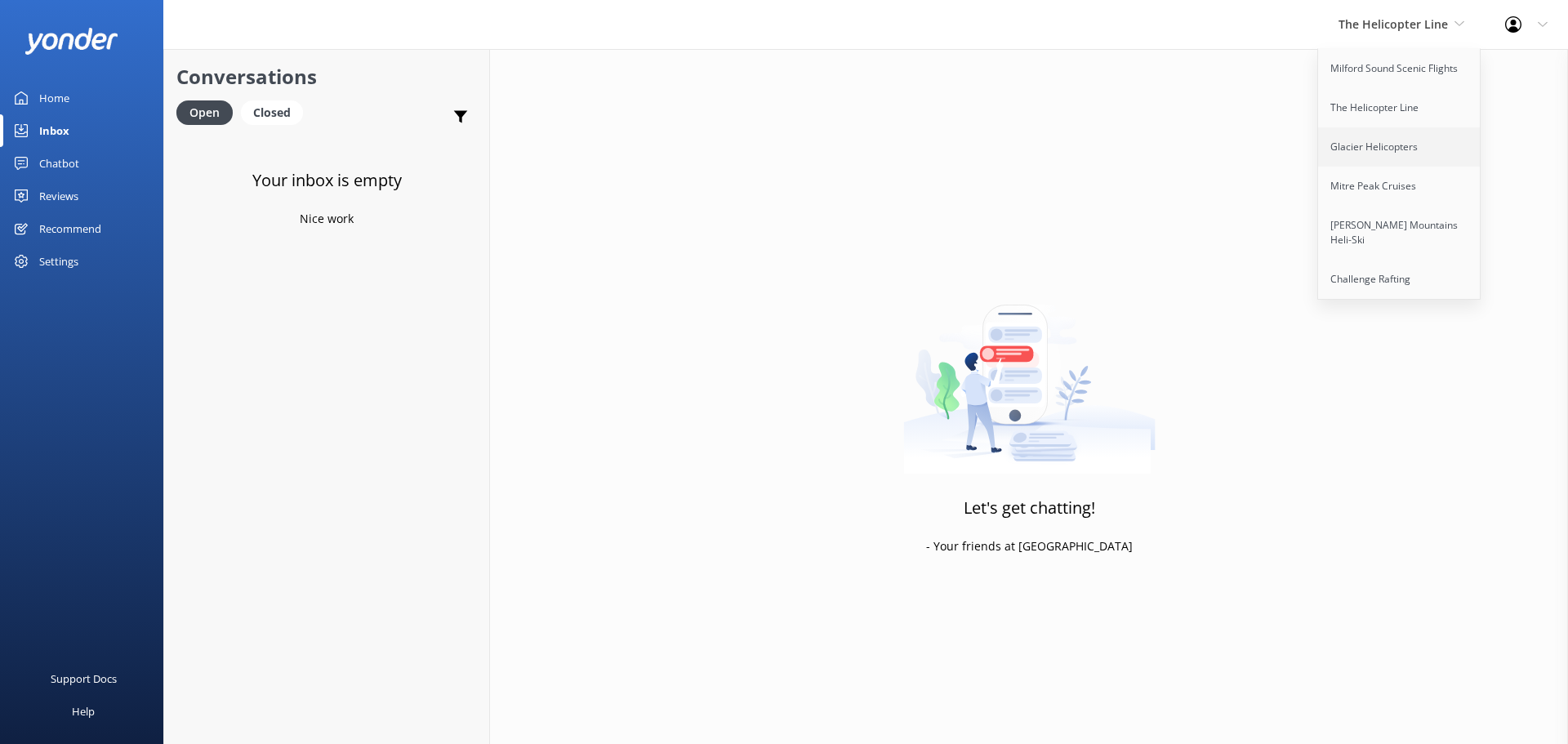
click at [1366, 149] on link "Glacier Helicopters" at bounding box center [1400, 146] width 163 height 39
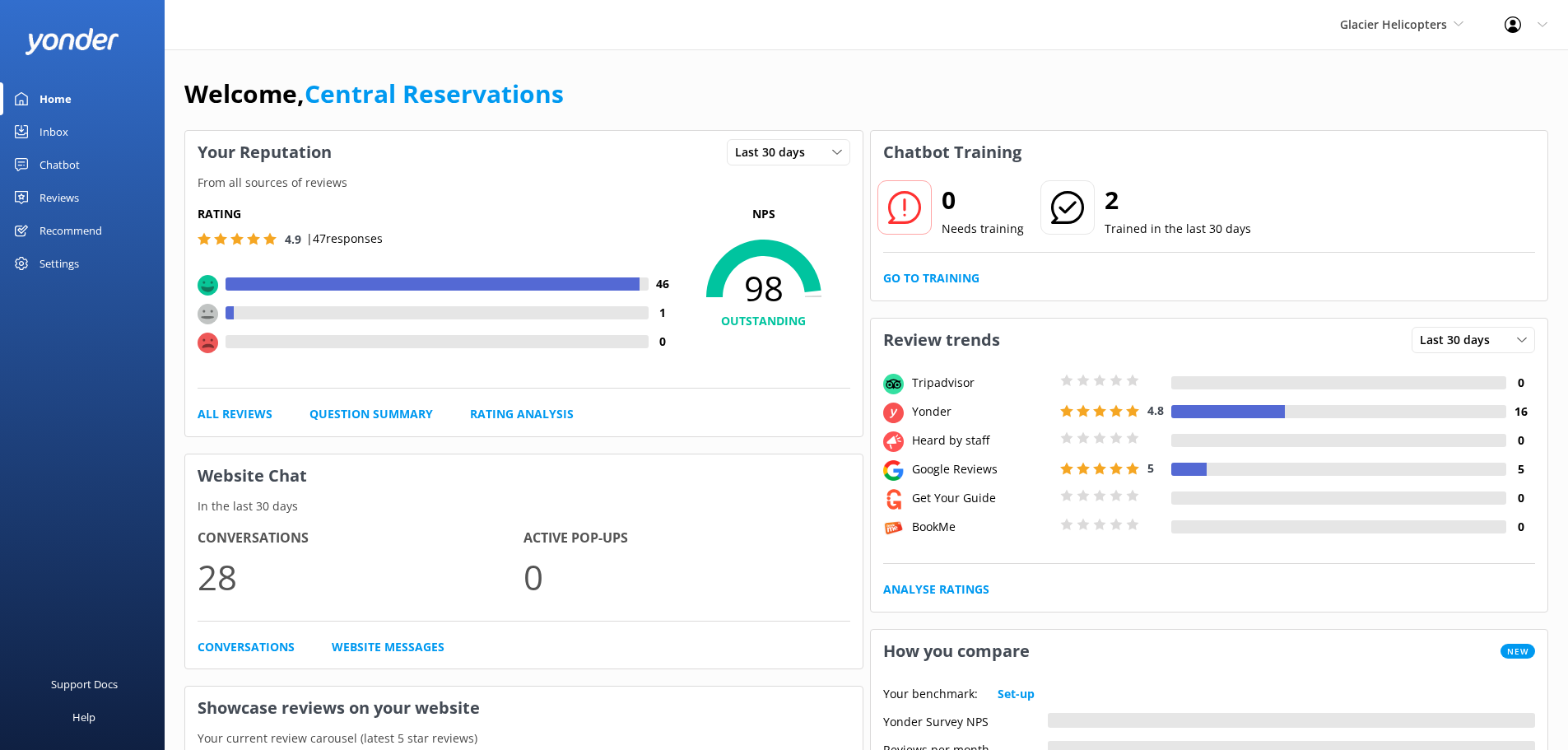
click at [57, 130] on div "Inbox" at bounding box center [54, 131] width 29 height 33
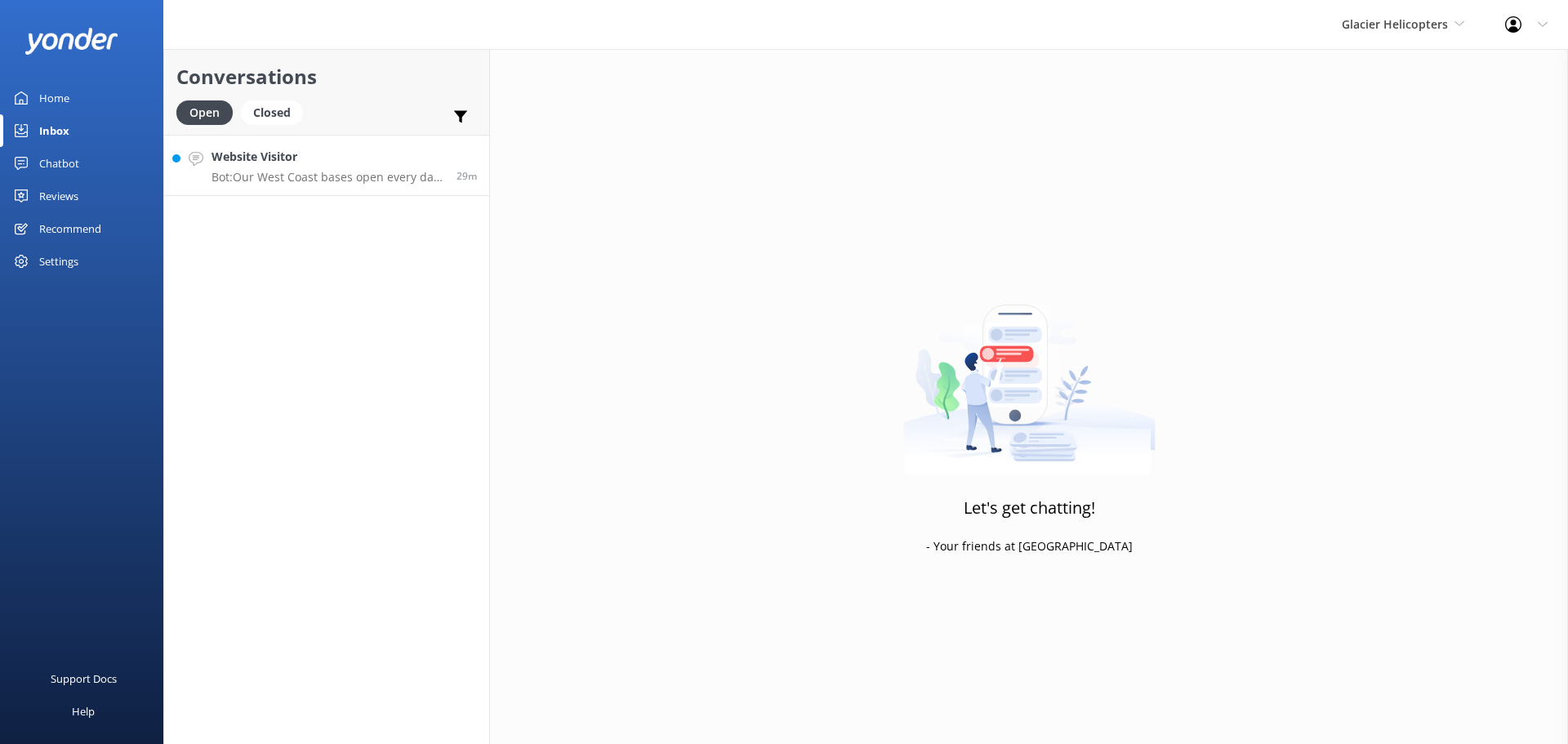
click at [420, 141] on link "Website Visitor Bot: Our West Coast bases open every day at 7:15 am, and our [G…" at bounding box center [326, 166] width 325 height 61
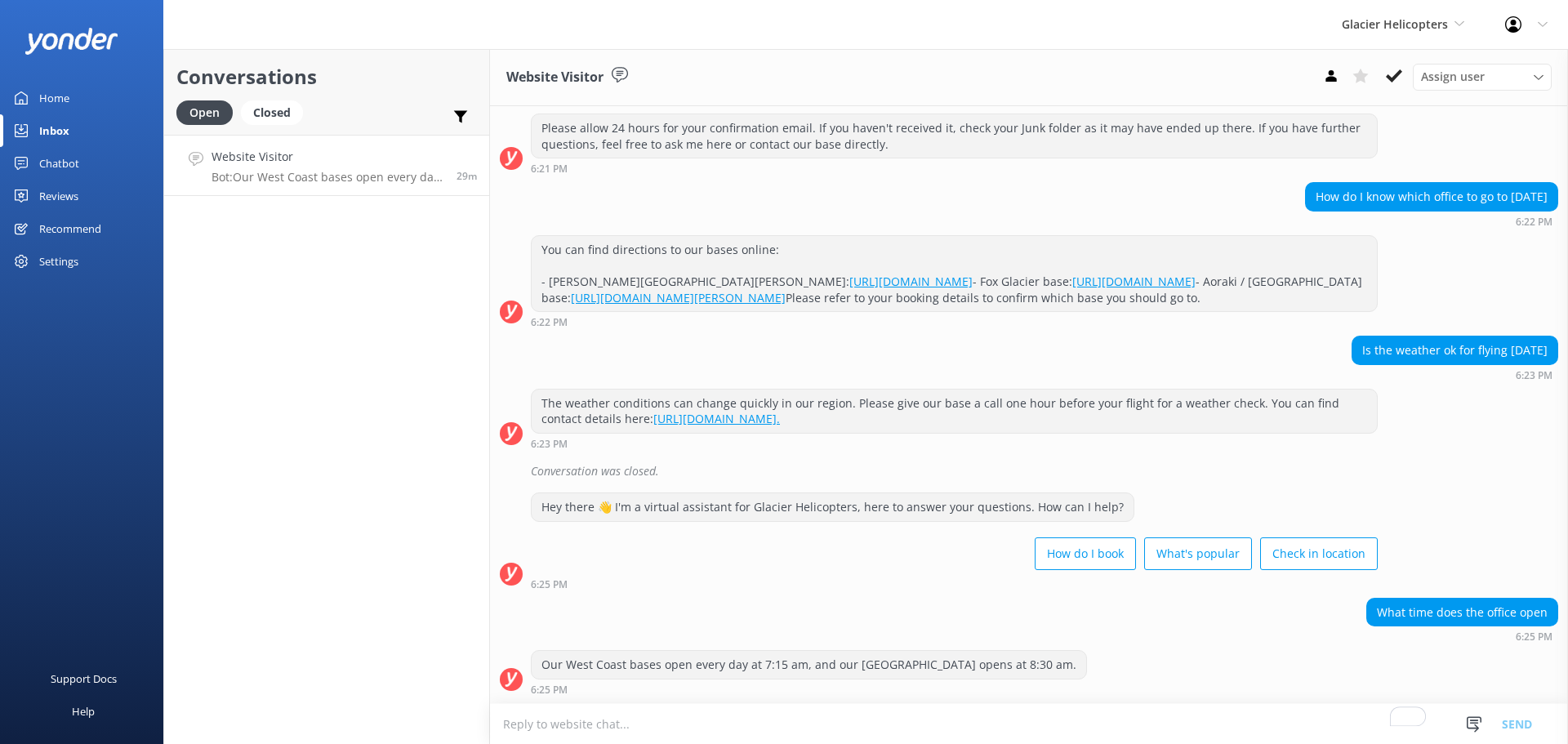
scroll to position [443, 0]
click at [1422, 20] on span "Glacier Helicopters" at bounding box center [1394, 25] width 106 height 16
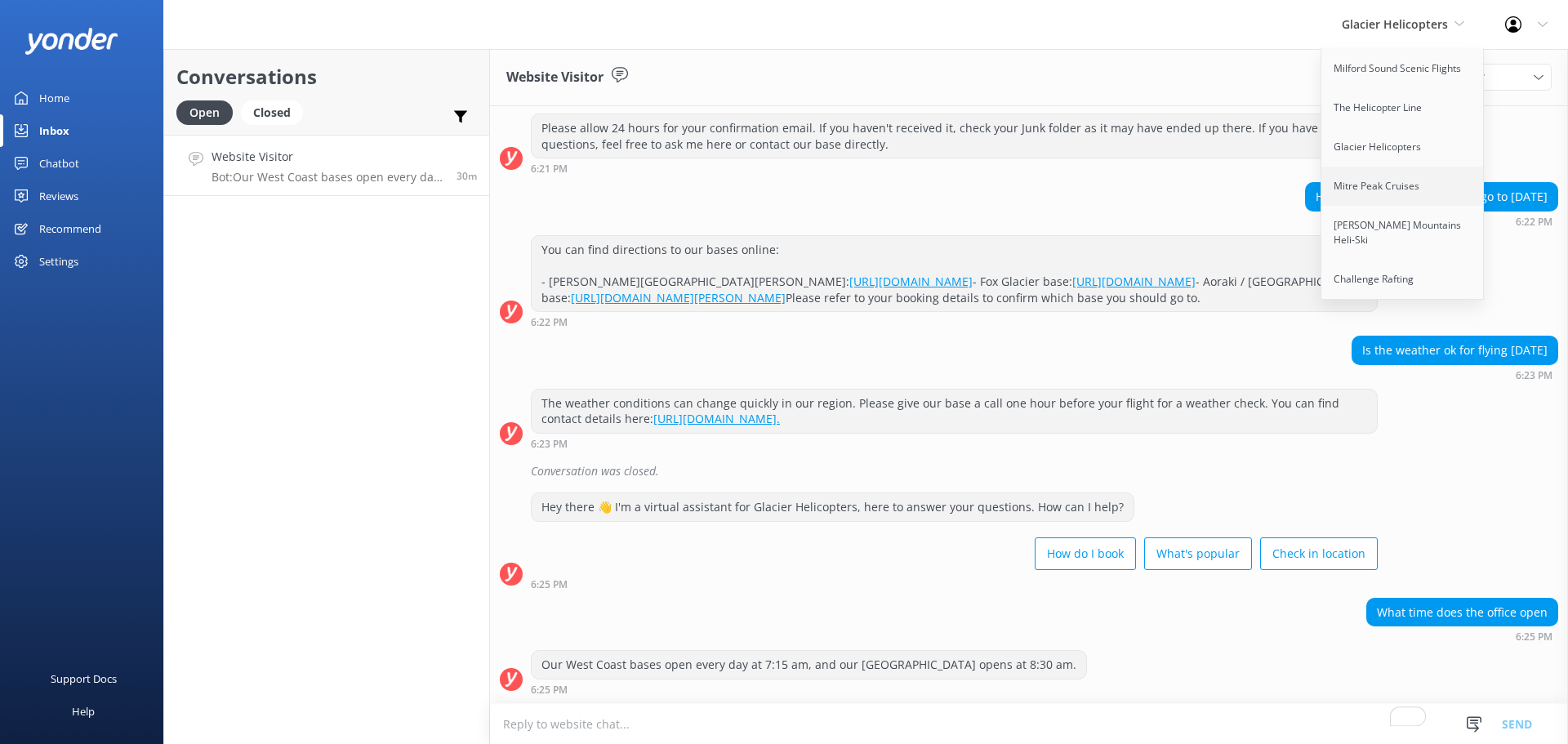
click at [1439, 184] on link "Mitre Peak Cruises" at bounding box center [1403, 186] width 163 height 39
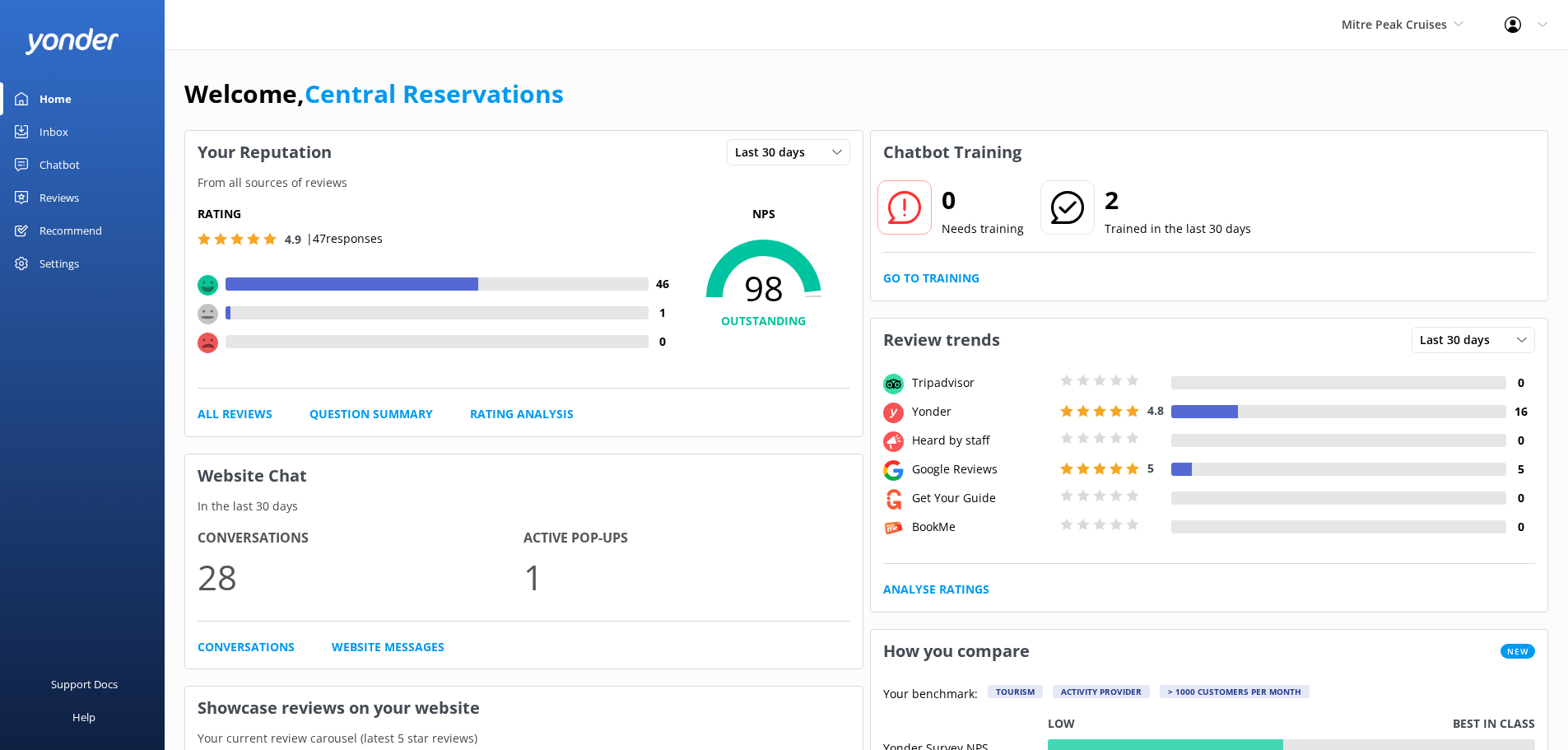
click at [51, 126] on div "Inbox" at bounding box center [54, 131] width 29 height 33
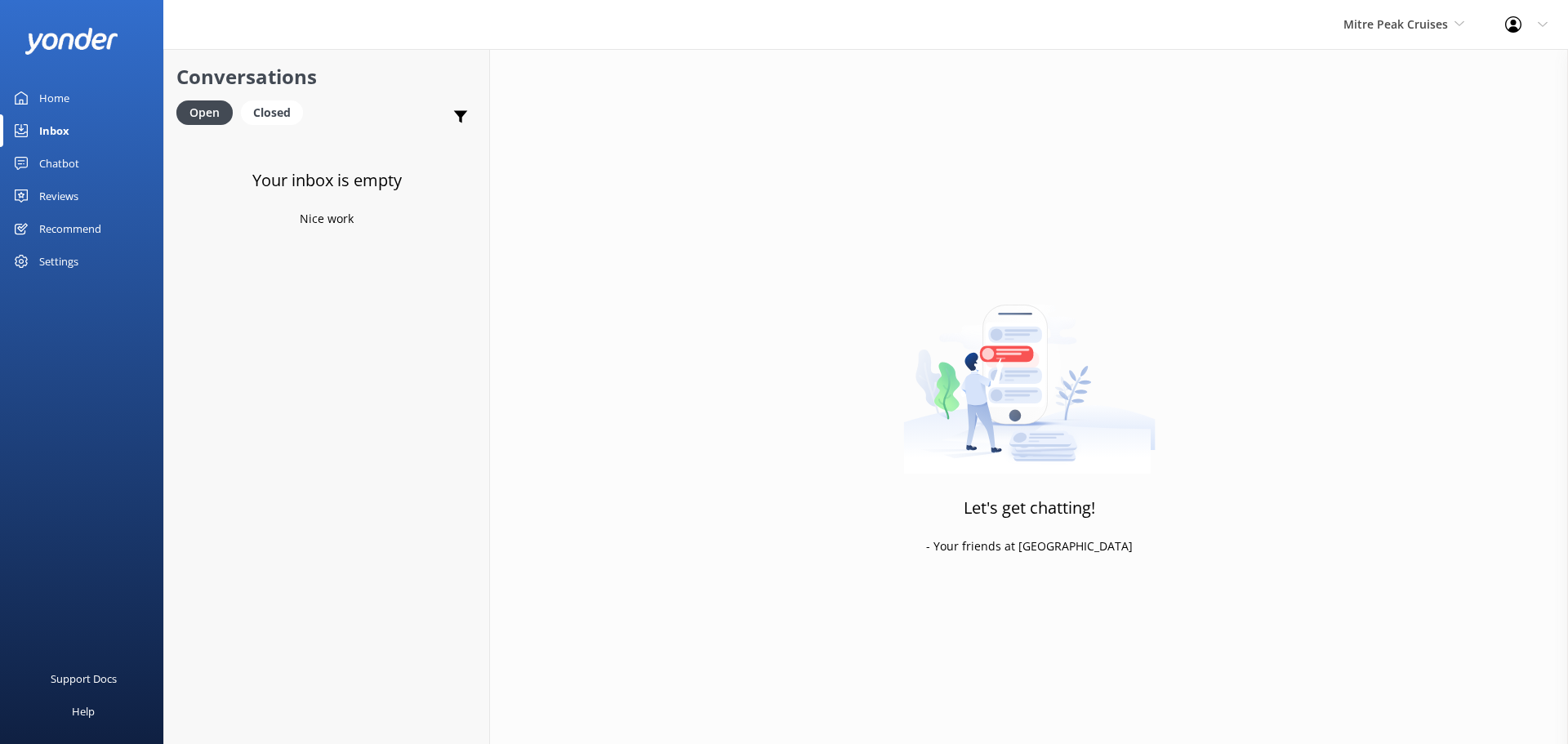
click at [1427, 53] on div "Let's get chatting! - Your friends at [GEOGRAPHIC_DATA]" at bounding box center [1029, 421] width 1078 height 744
click at [1425, 31] on span "Mitre Peak Cruises" at bounding box center [1395, 25] width 104 height 16
click at [1376, 223] on link "[PERSON_NAME] Mountains Heli-Ski" at bounding box center [1405, 233] width 163 height 54
